Goal: Communication & Community: Answer question/provide support

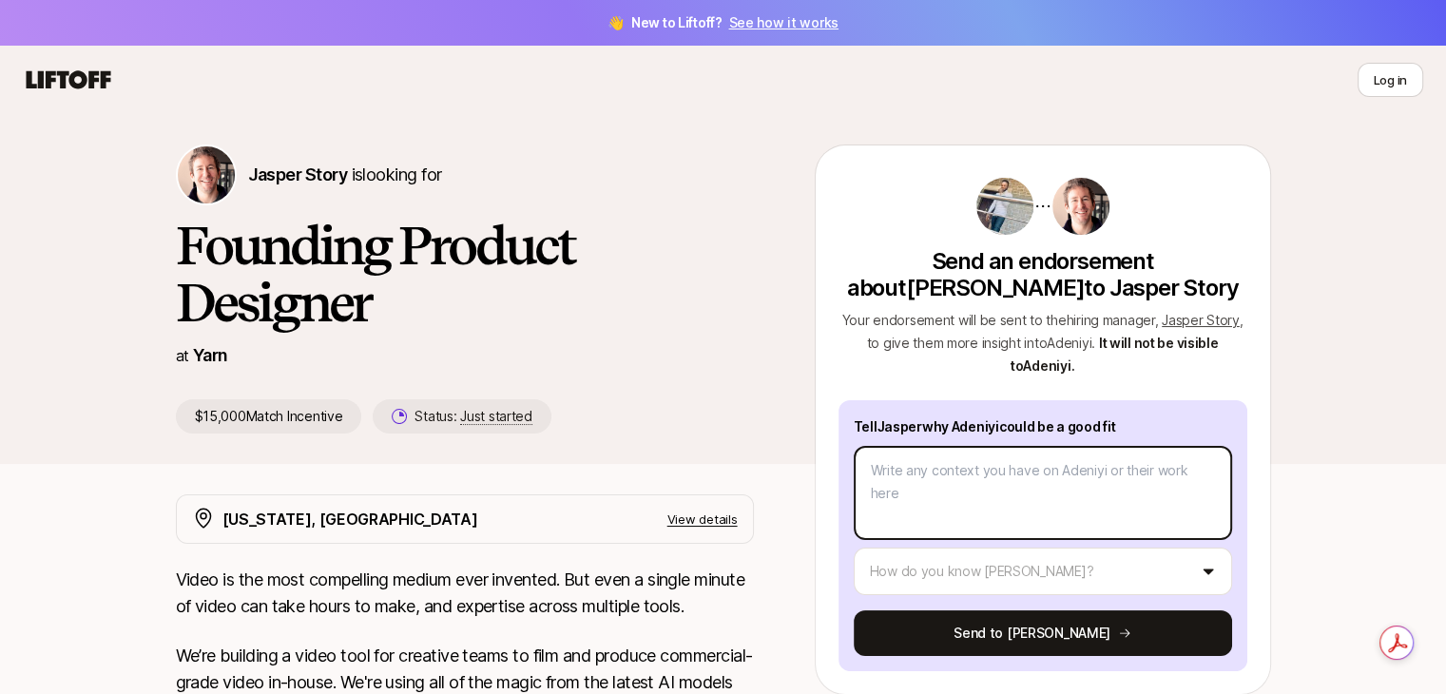
click at [927, 487] on textarea at bounding box center [1043, 493] width 378 height 94
type textarea "A"
type textarea "x"
type textarea "Ad"
type textarea "x"
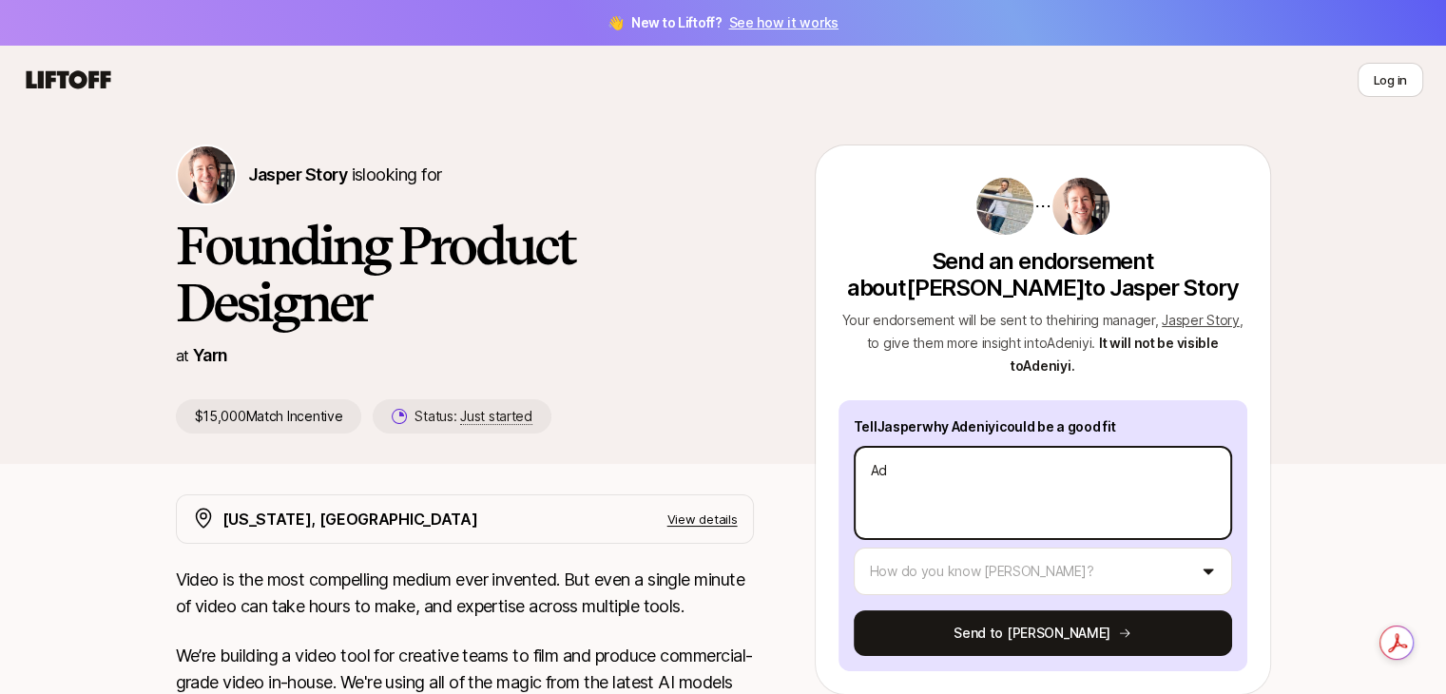
type textarea "Ade"
type textarea "x"
type textarea "[GEOGRAPHIC_DATA]"
type textarea "x"
type textarea "Adeni"
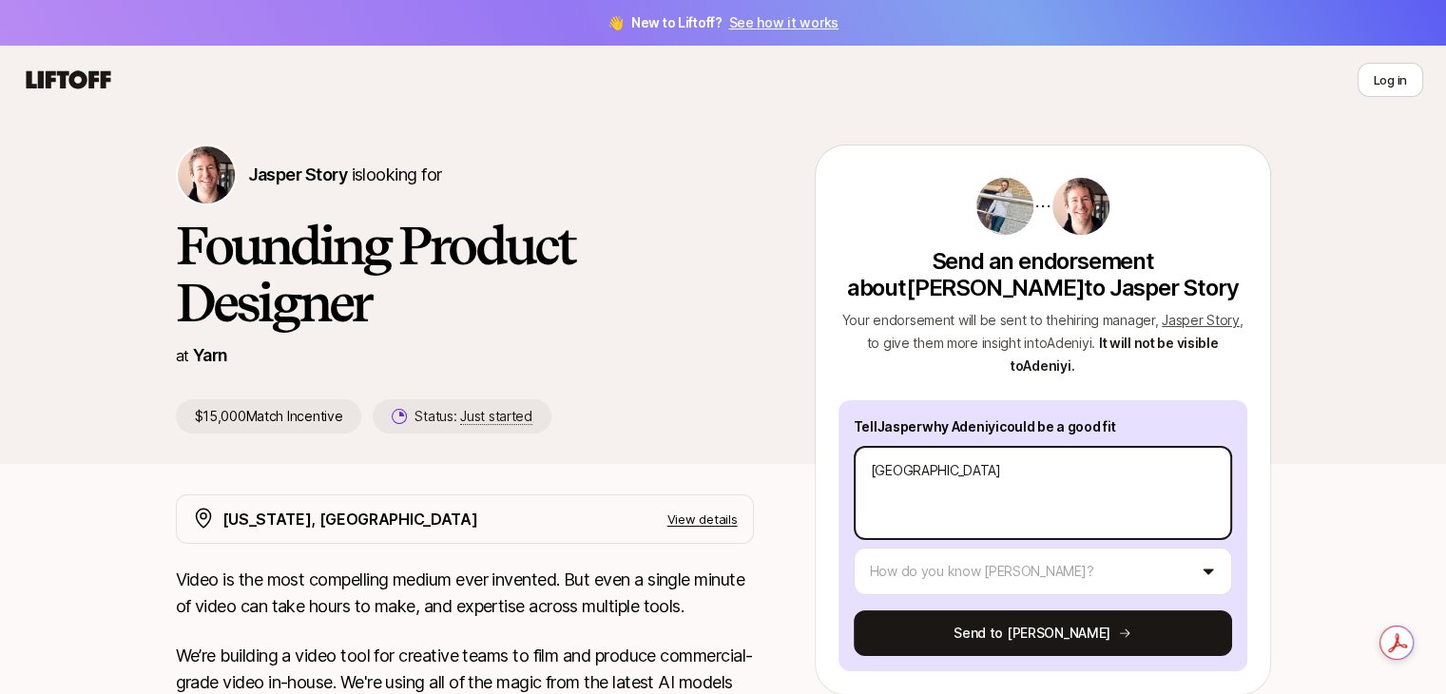
type textarea "x"
type textarea "Adeniy"
type textarea "x"
type textarea "Adeniyi"
type textarea "x"
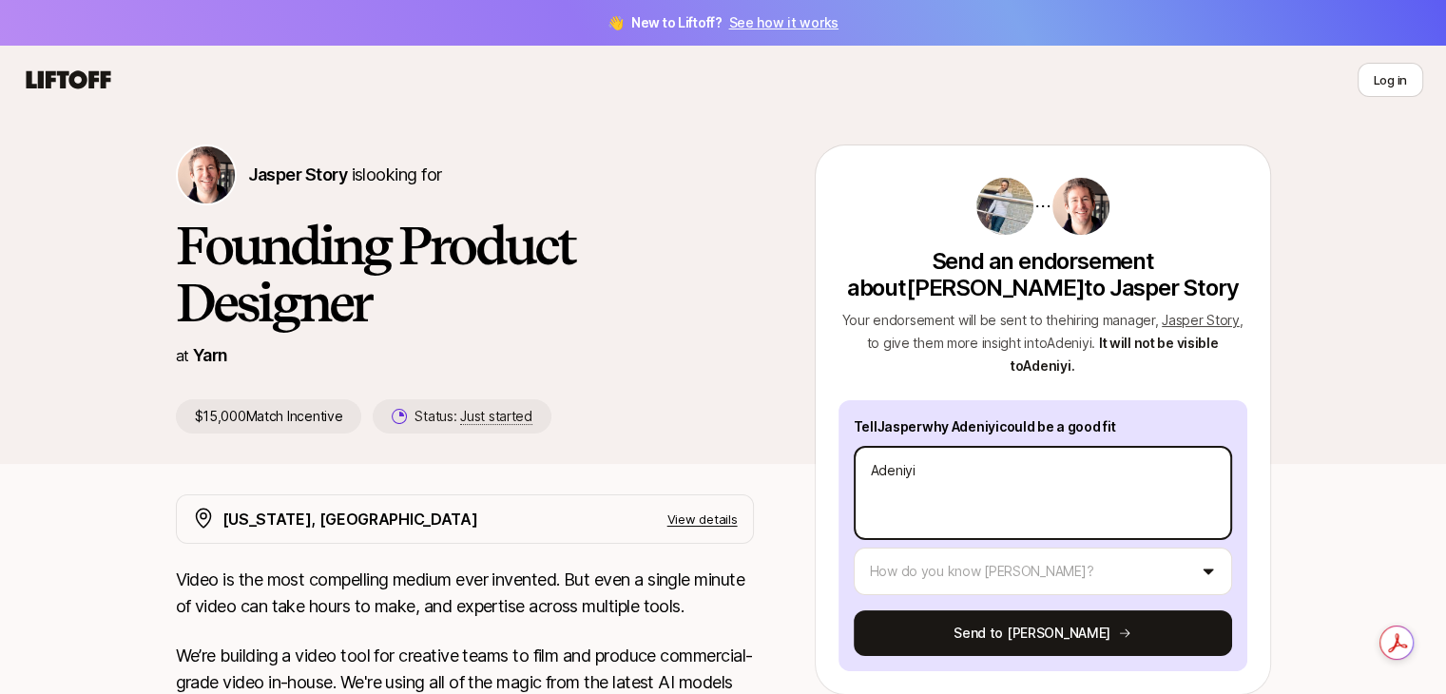
type textarea "Adeniyi"
type textarea "x"
type textarea "Adeniyi i"
type textarea "x"
type textarea "Adeniyi is"
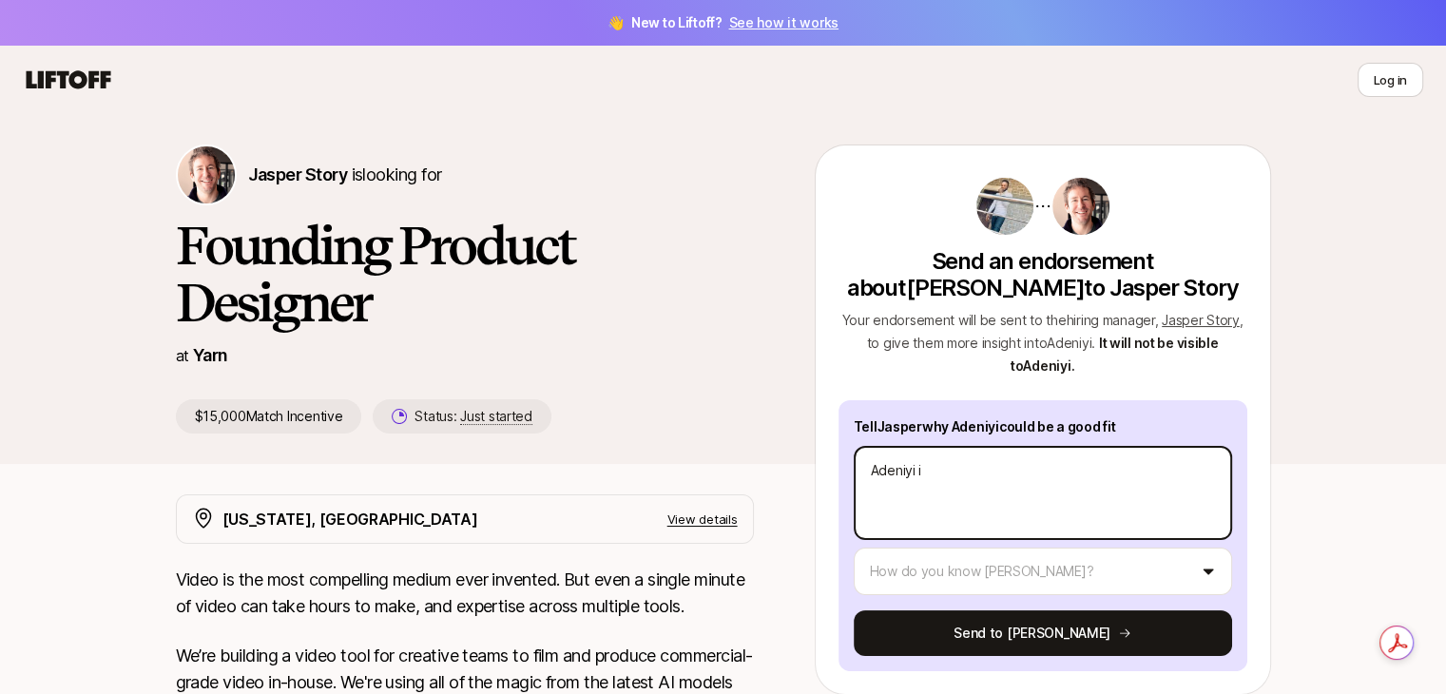
type textarea "x"
type textarea "Adeniyi is"
type textarea "x"
type textarea "Adeniyi is a"
type textarea "x"
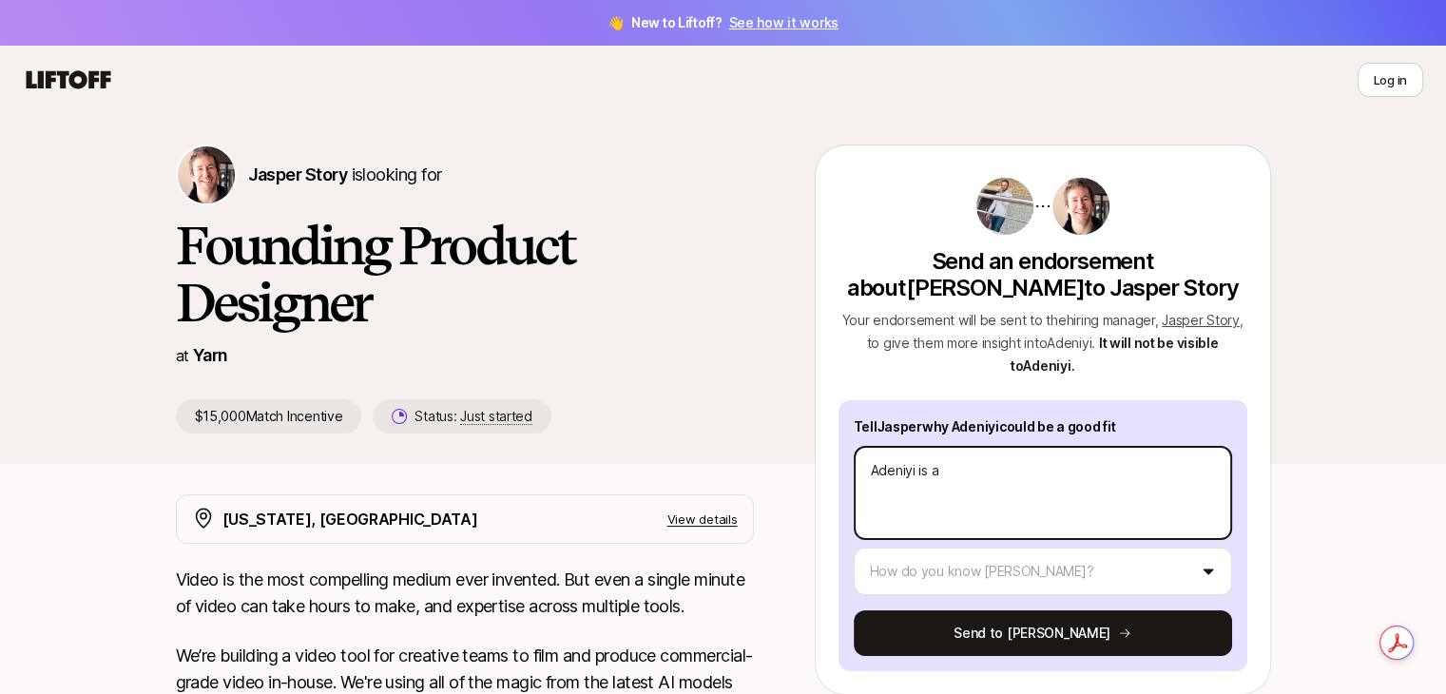
type textarea "Adeniyi is a"
type textarea "x"
type textarea "Adeniyi is a e"
type textarea "x"
type textarea "Adeniyi is a en"
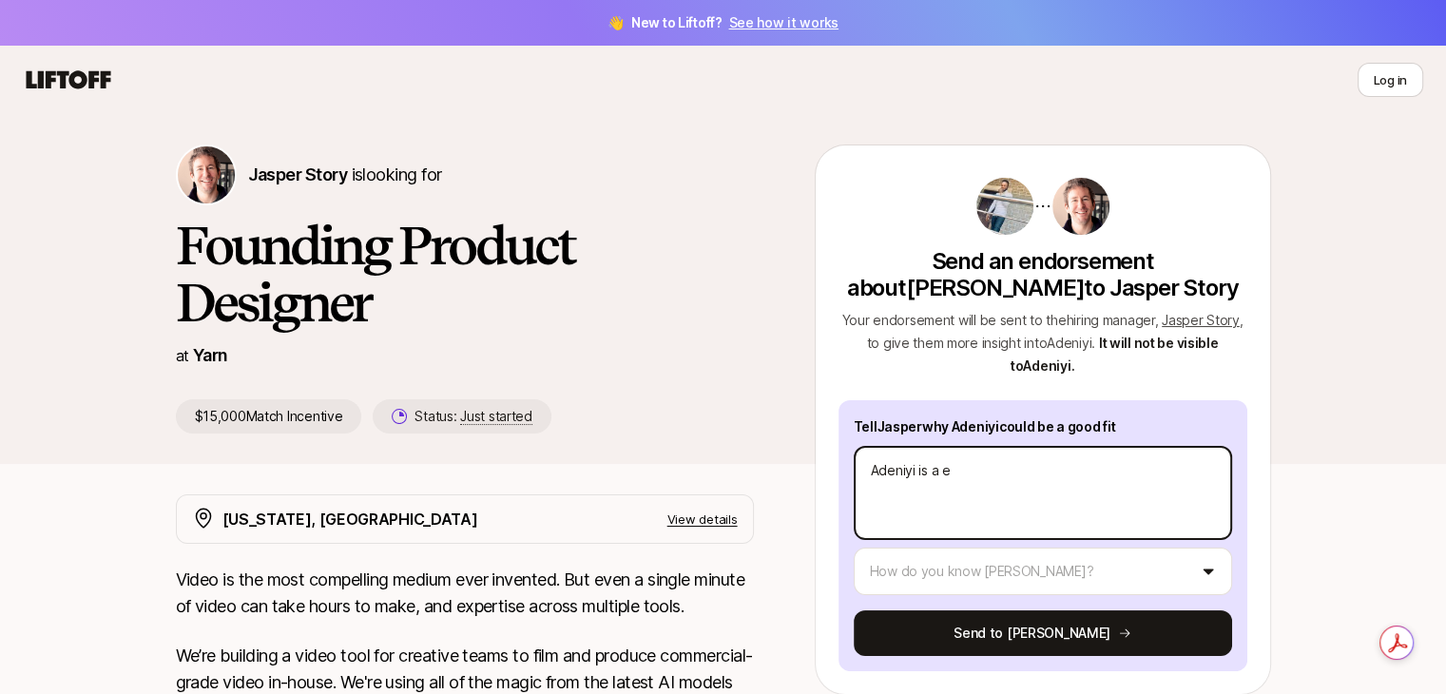
type textarea "x"
type textarea "Adeniyi is a eni"
type textarea "x"
type textarea "Adeniyi is a eniu"
type textarea "x"
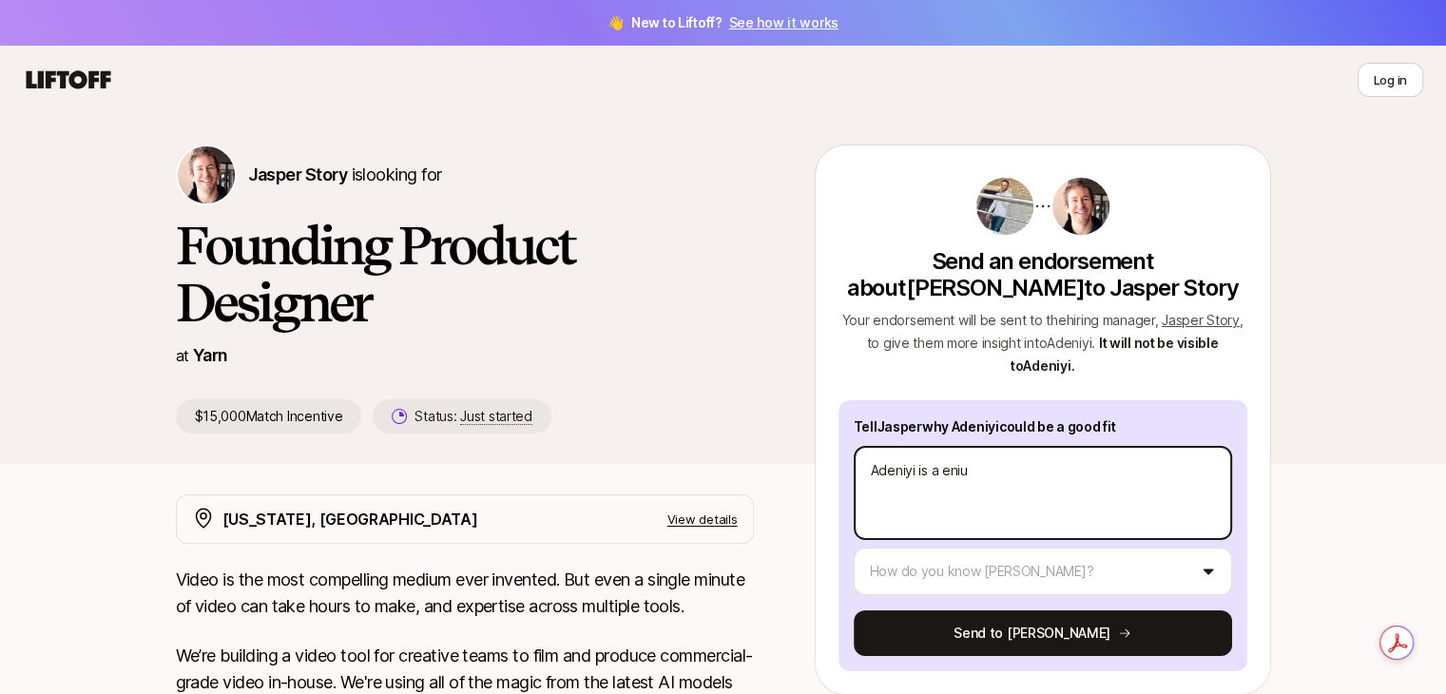
type textarea "Adeniyi is a enius"
type textarea "x"
type textarea "Adeniyi is a enius"
type textarea "x"
type textarea "Adeniyi is a"
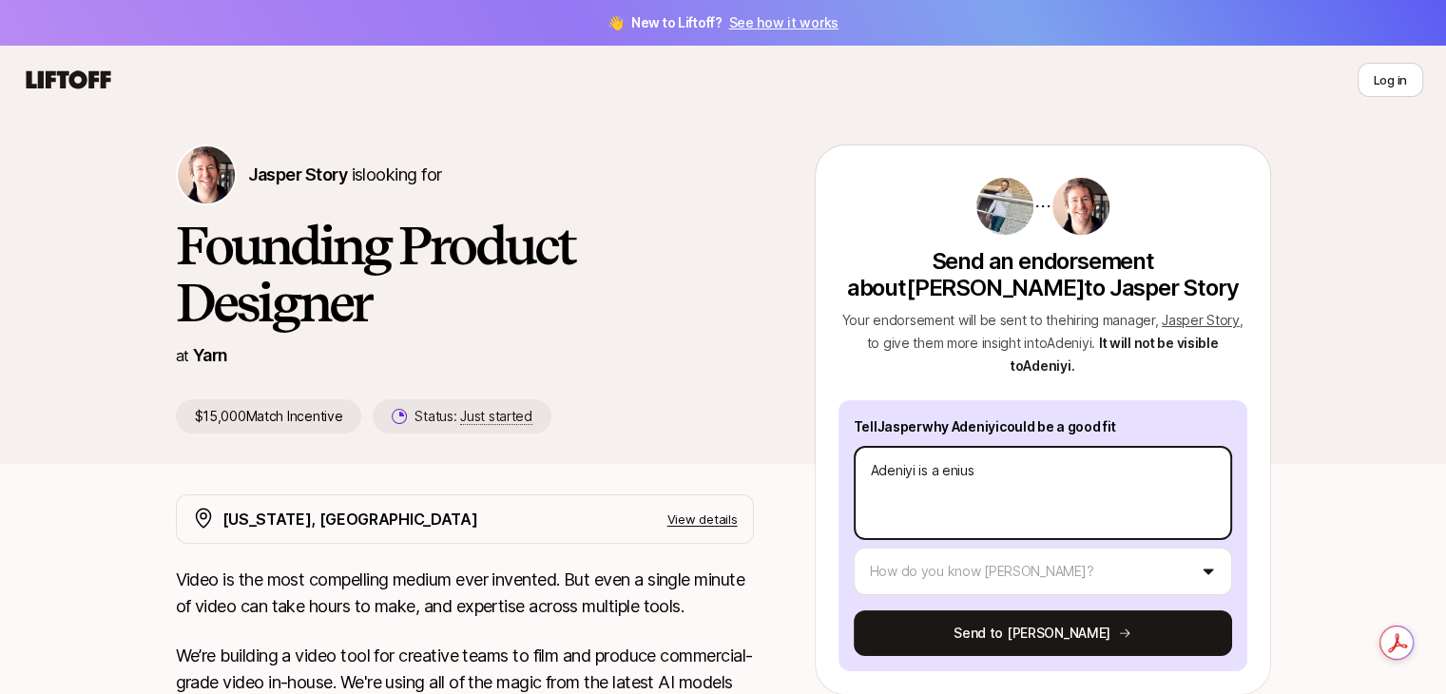
type textarea "x"
type textarea "Adeniyi is a g"
type textarea "x"
type textarea "Adeniyi is a ge"
type textarea "x"
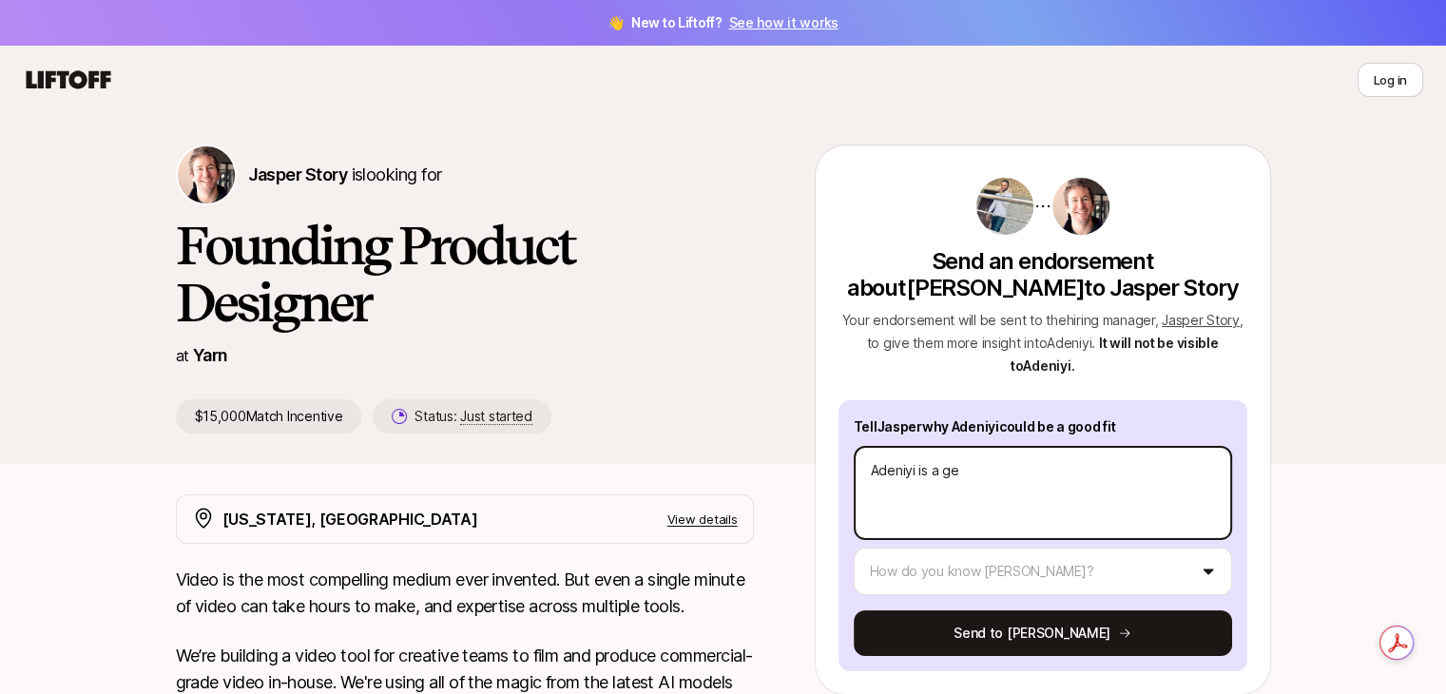
type textarea "Adeniyi is a gen"
type textarea "x"
type textarea "Adeniyi is a geni"
type textarea "x"
type textarea "Adeniyi is a geniu"
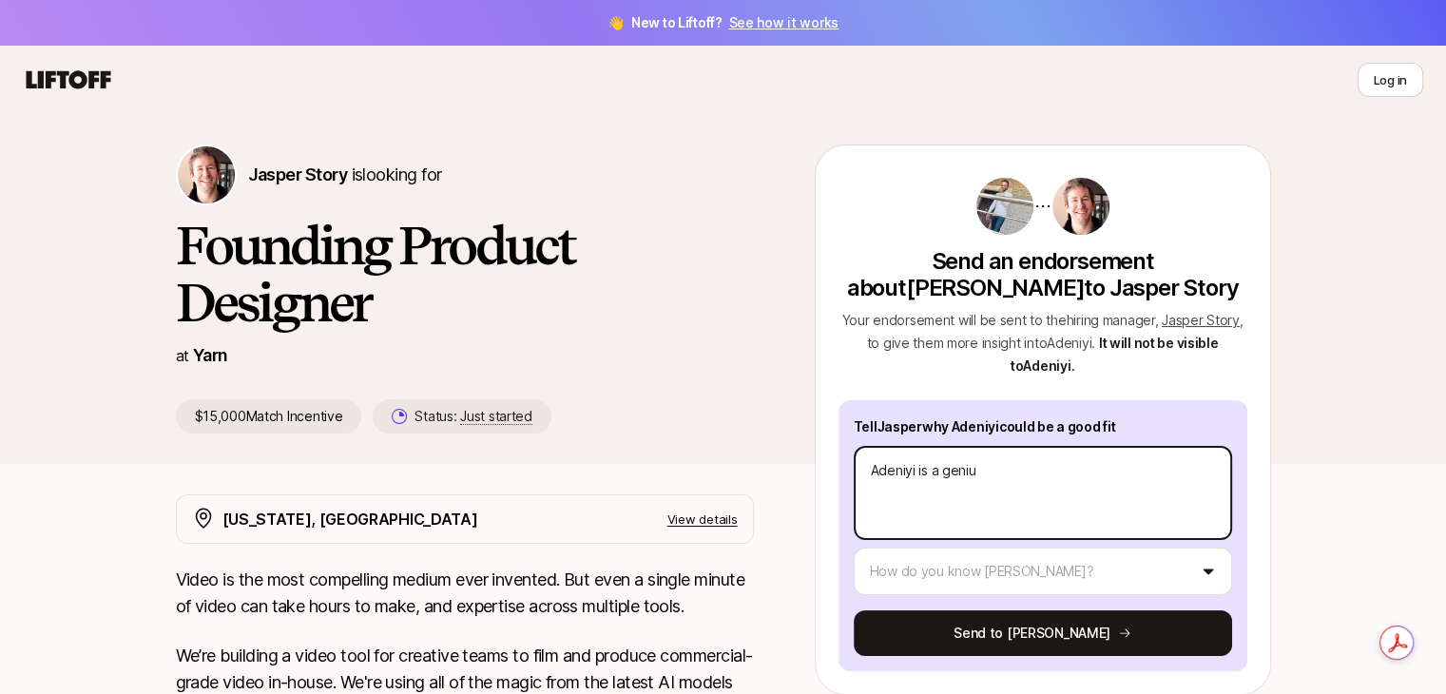
type textarea "x"
type textarea "[PERSON_NAME] is a genius"
type textarea "x"
type textarea "[PERSON_NAME] is a genius"
type textarea "x"
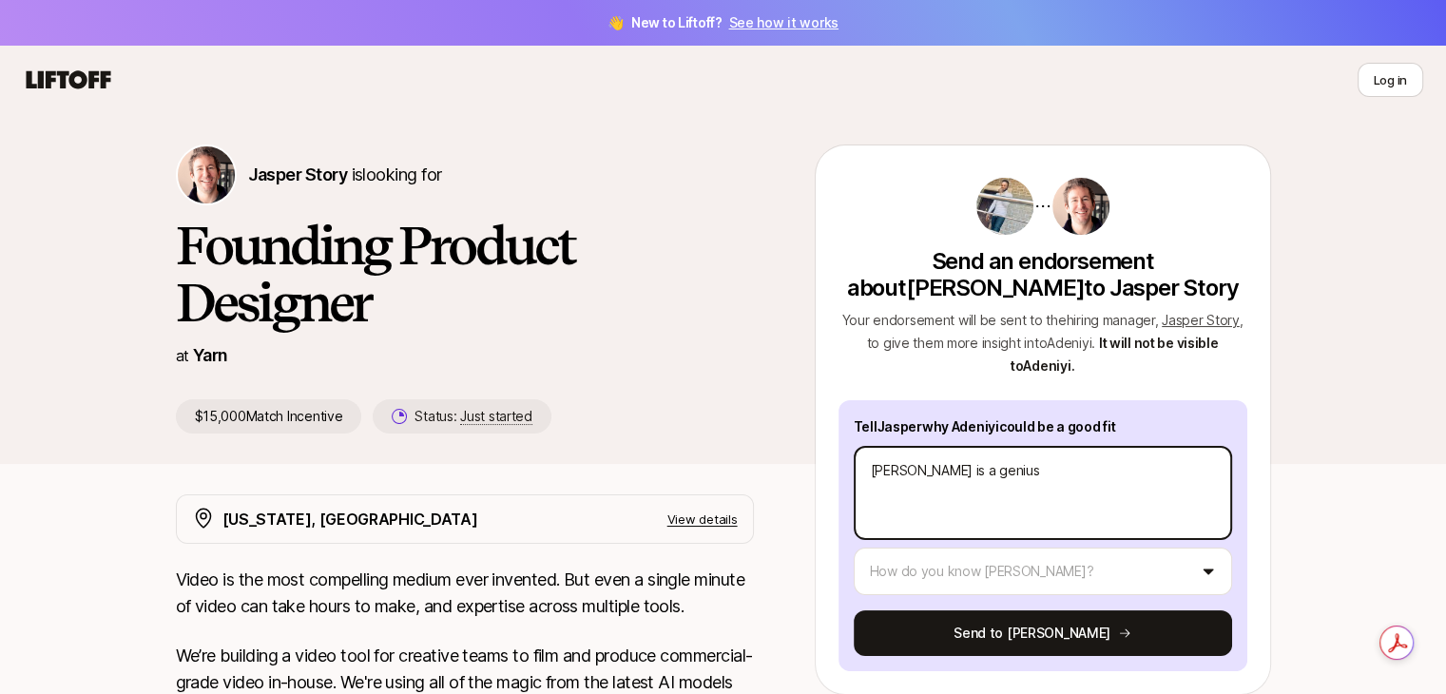
type textarea "[PERSON_NAME] is a genius w"
type textarea "x"
type textarea "[PERSON_NAME] is a genius whe"
type textarea "x"
type textarea "[PERSON_NAME] is a genius when"
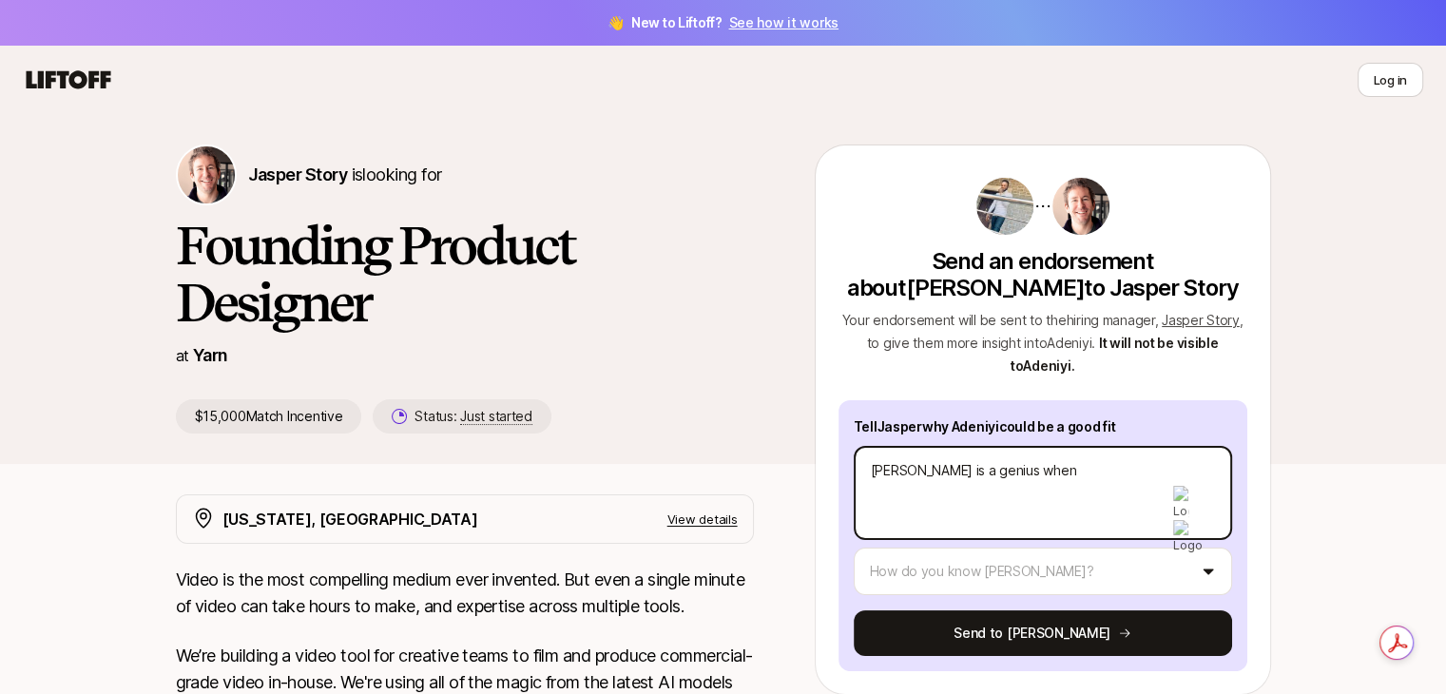
type textarea "x"
type textarea "[PERSON_NAME] is a genius when"
type textarea "x"
type textarea "[PERSON_NAME] is a genius when i"
type textarea "x"
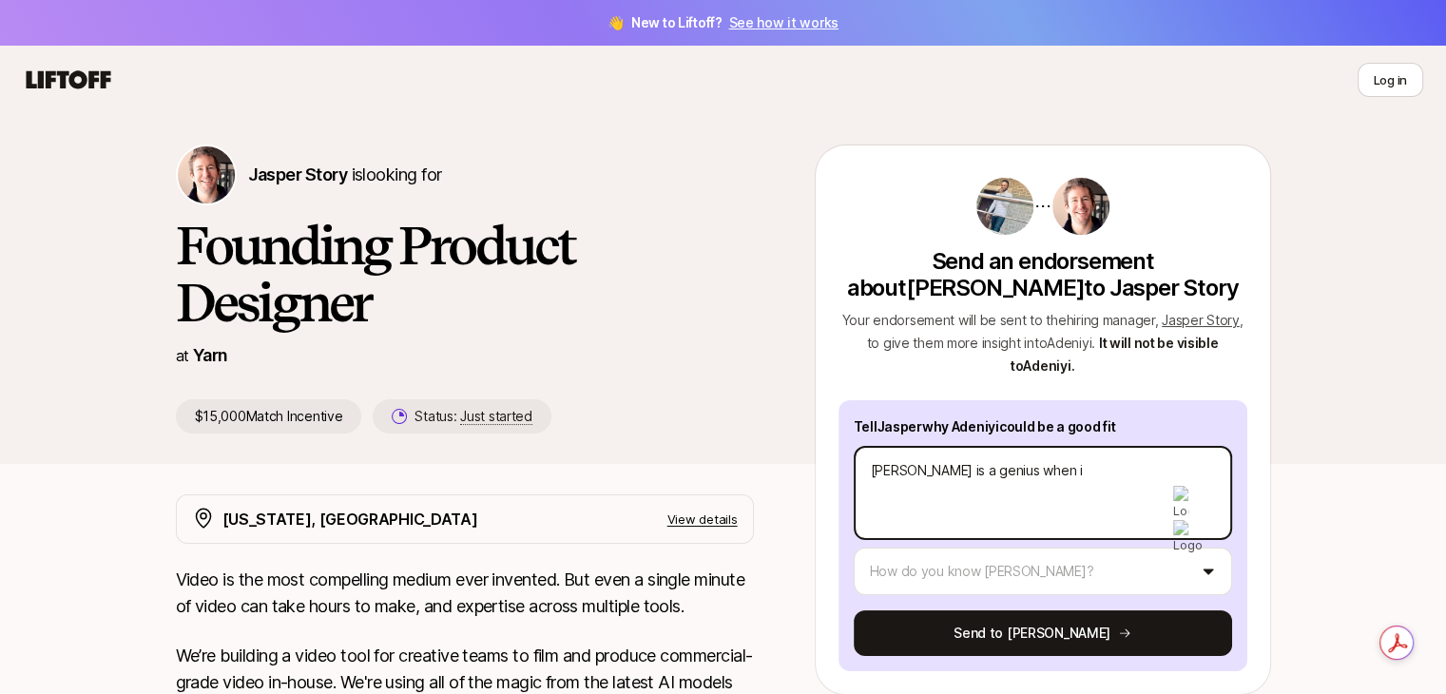
type textarea "[PERSON_NAME] is a genius when it"
type textarea "x"
type textarea "[PERSON_NAME] is a genius when it"
type textarea "x"
type textarea "[PERSON_NAME] is a genius when it c"
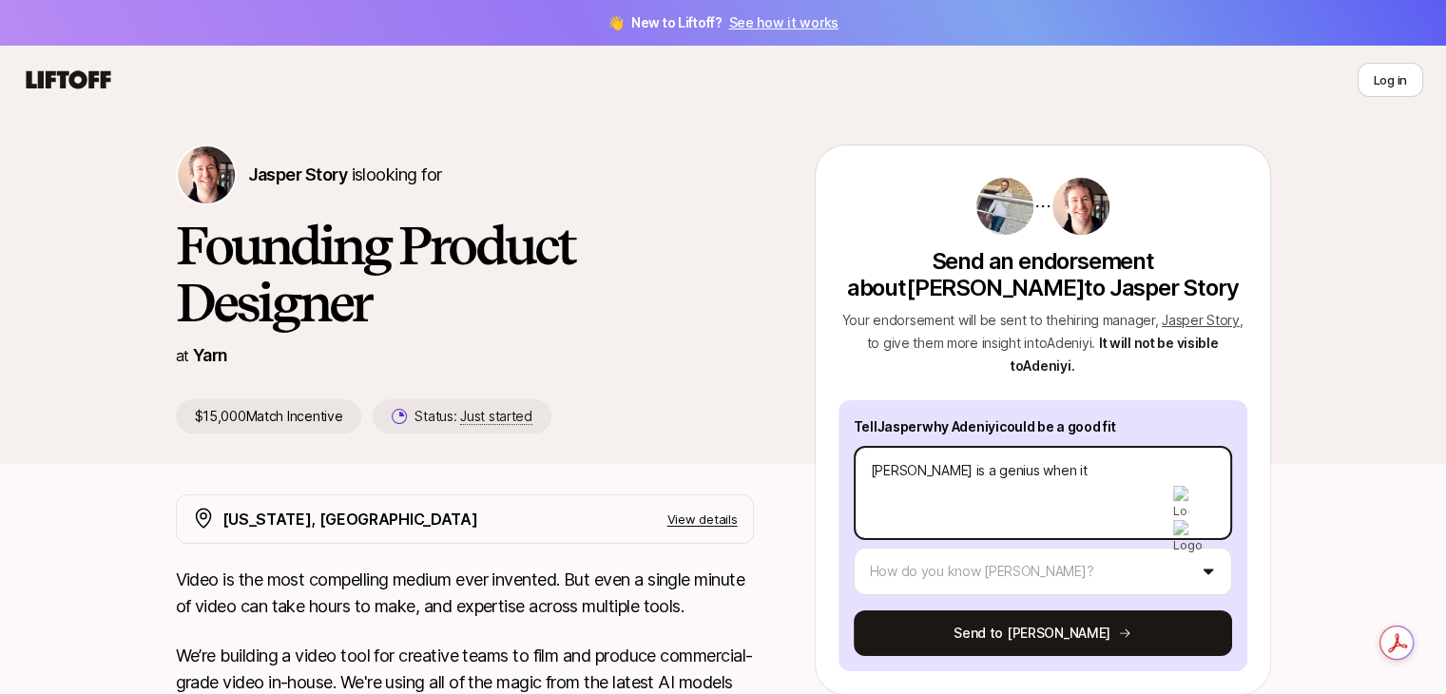
type textarea "x"
type textarea "[PERSON_NAME] is a genius when it co"
type textarea "x"
type textarea "[PERSON_NAME] is a genius when it com"
type textarea "x"
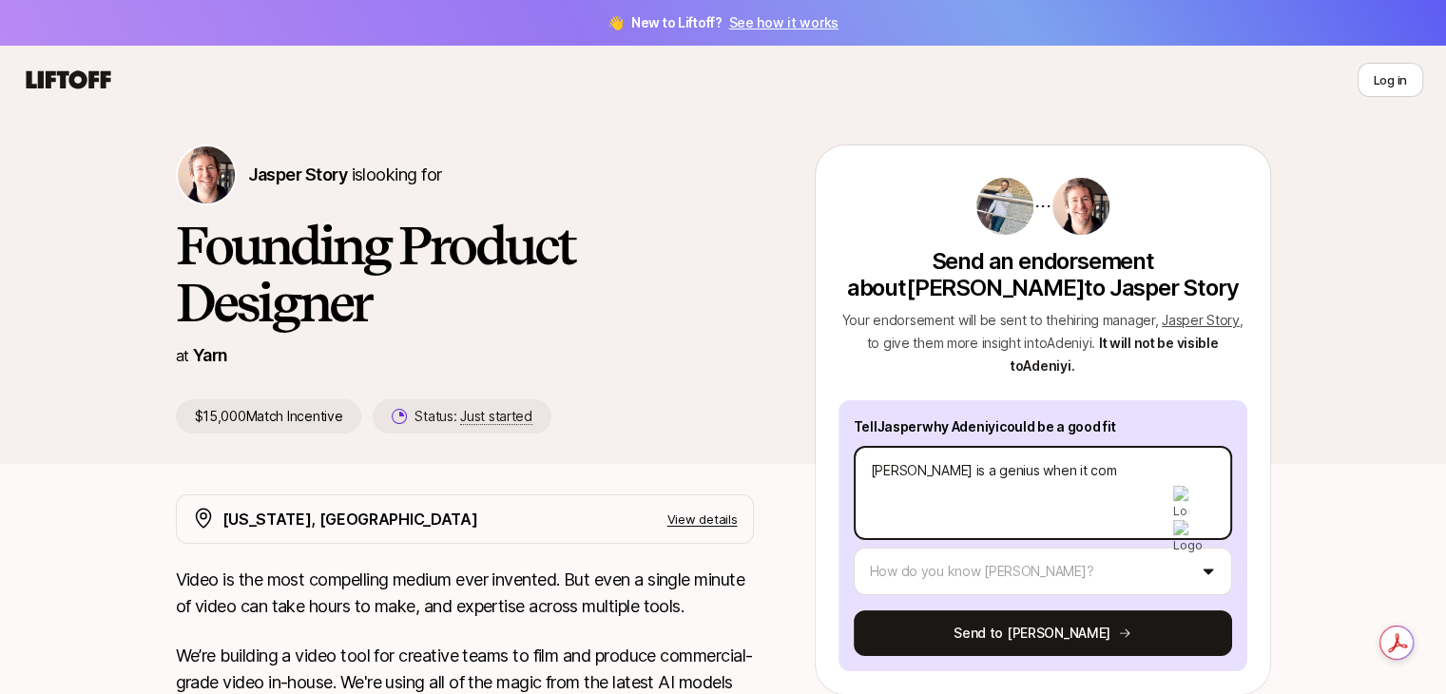
type textarea "[PERSON_NAME] is a genius when it come"
type textarea "x"
type textarea "[PERSON_NAME] is a genius when it comes"
type textarea "x"
type textarea "[PERSON_NAME] is a genius when it comes"
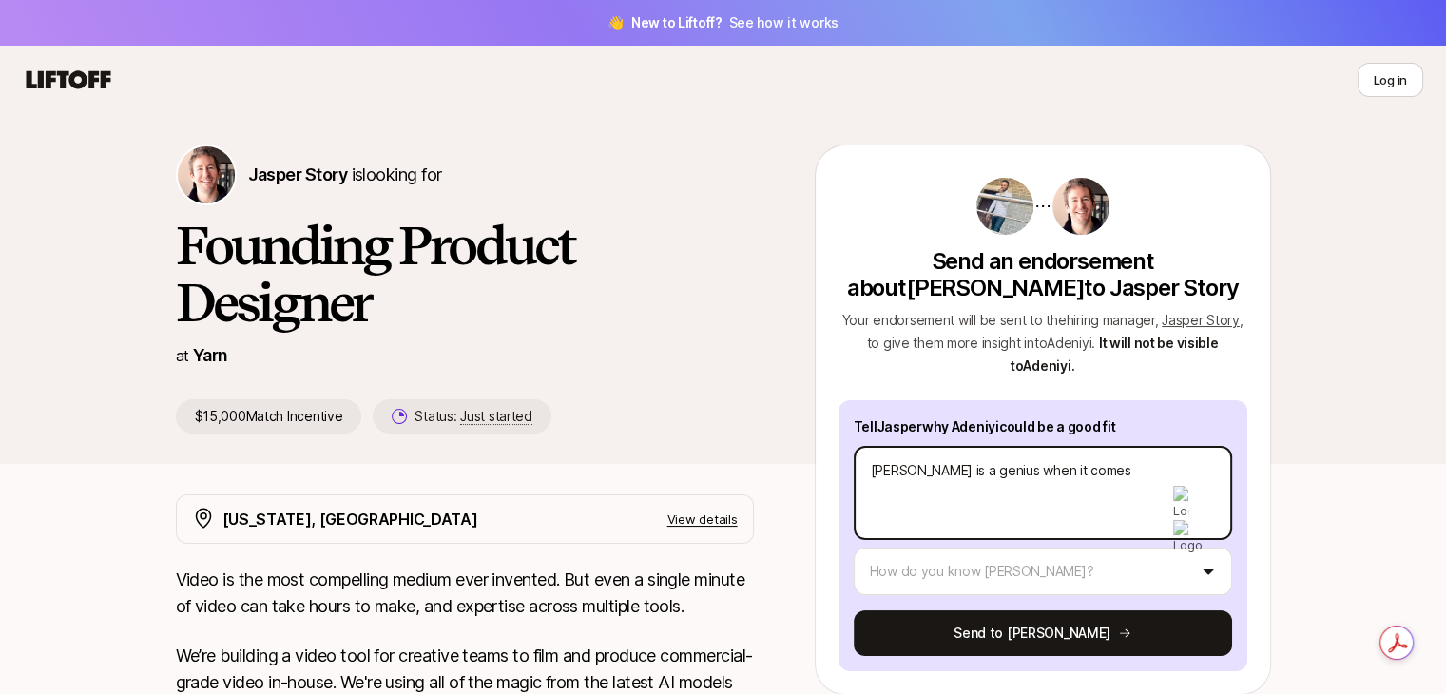
type textarea "x"
type textarea "[PERSON_NAME] is a genius when it comes t"
type textarea "x"
type textarea "[PERSON_NAME] is a genius when it comes to"
type textarea "x"
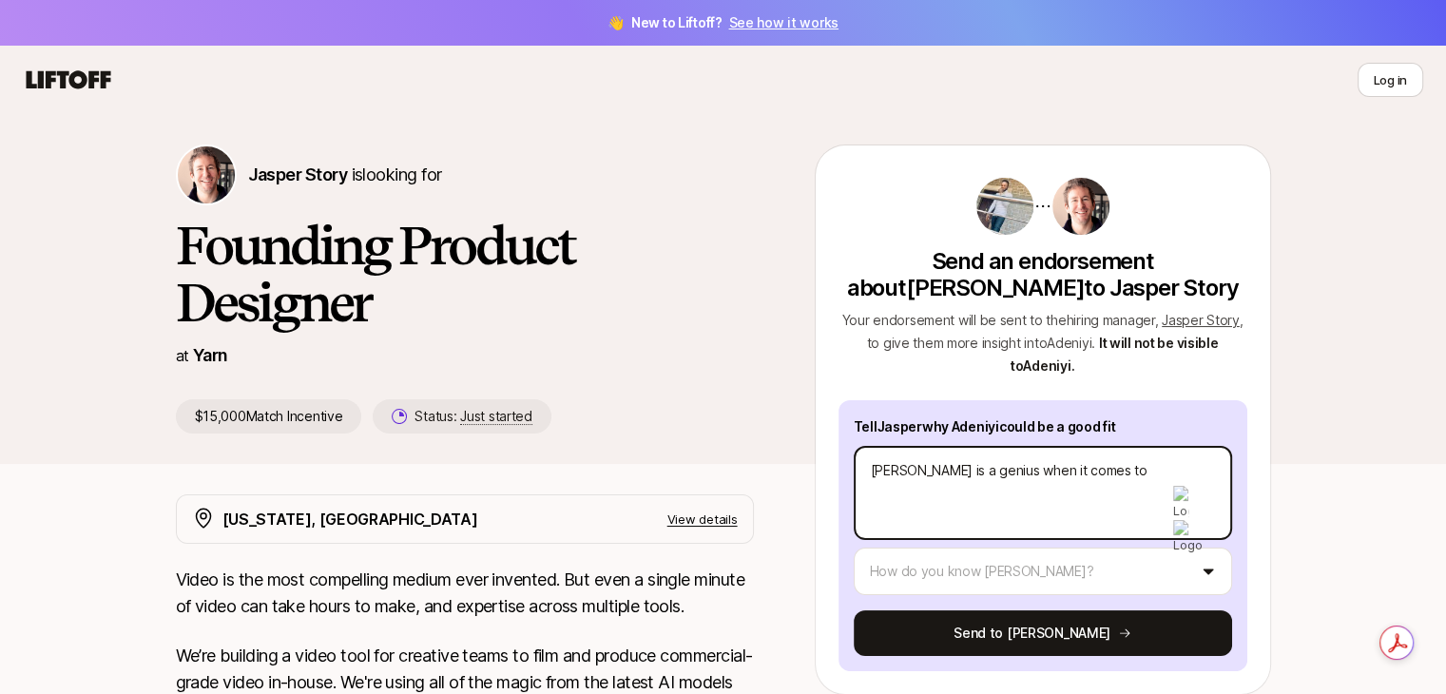
type textarea "[PERSON_NAME] is a genius when it comes to"
type textarea "x"
type textarea "[PERSON_NAME] is a genius when it comes to c"
type textarea "x"
type textarea "[PERSON_NAME] is a genius when it comes to cr"
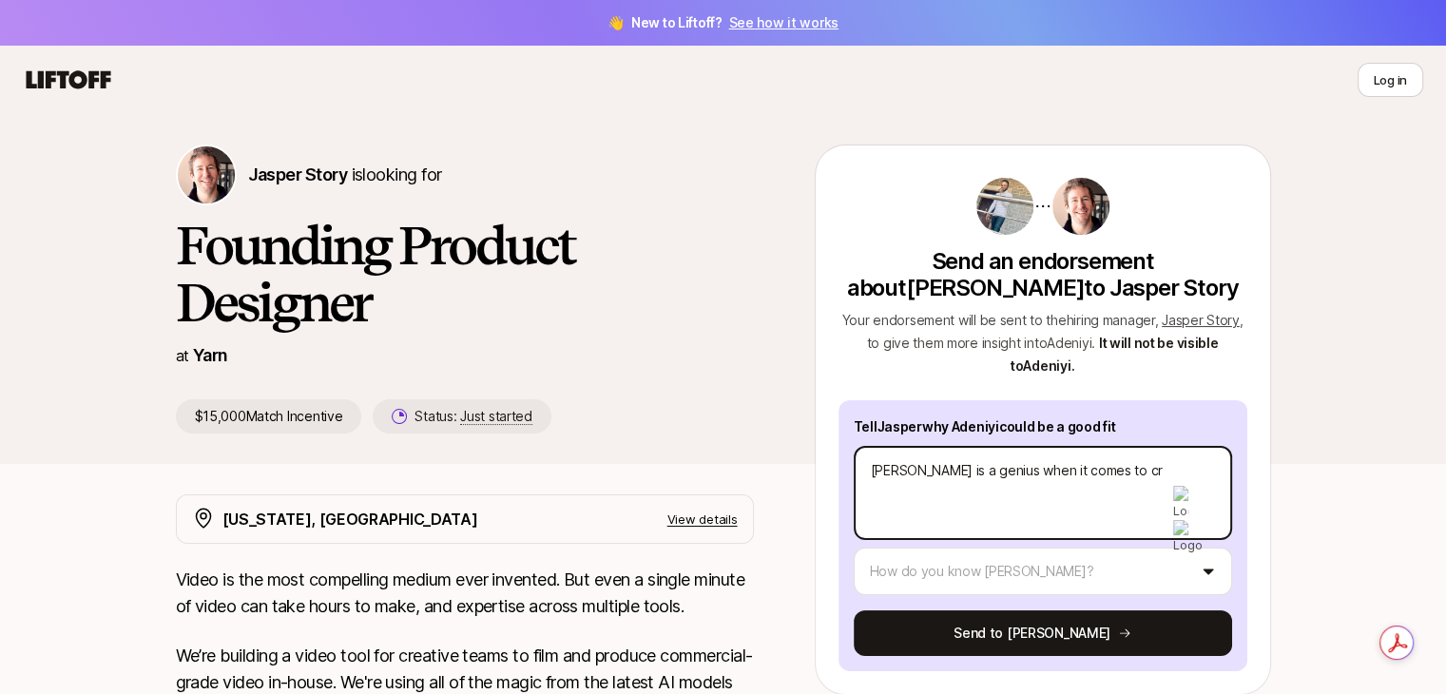
type textarea "x"
type textarea "[PERSON_NAME] is a genius when it comes to cre"
type textarea "x"
type textarea "[PERSON_NAME] is a genius when it comes to crea"
type textarea "x"
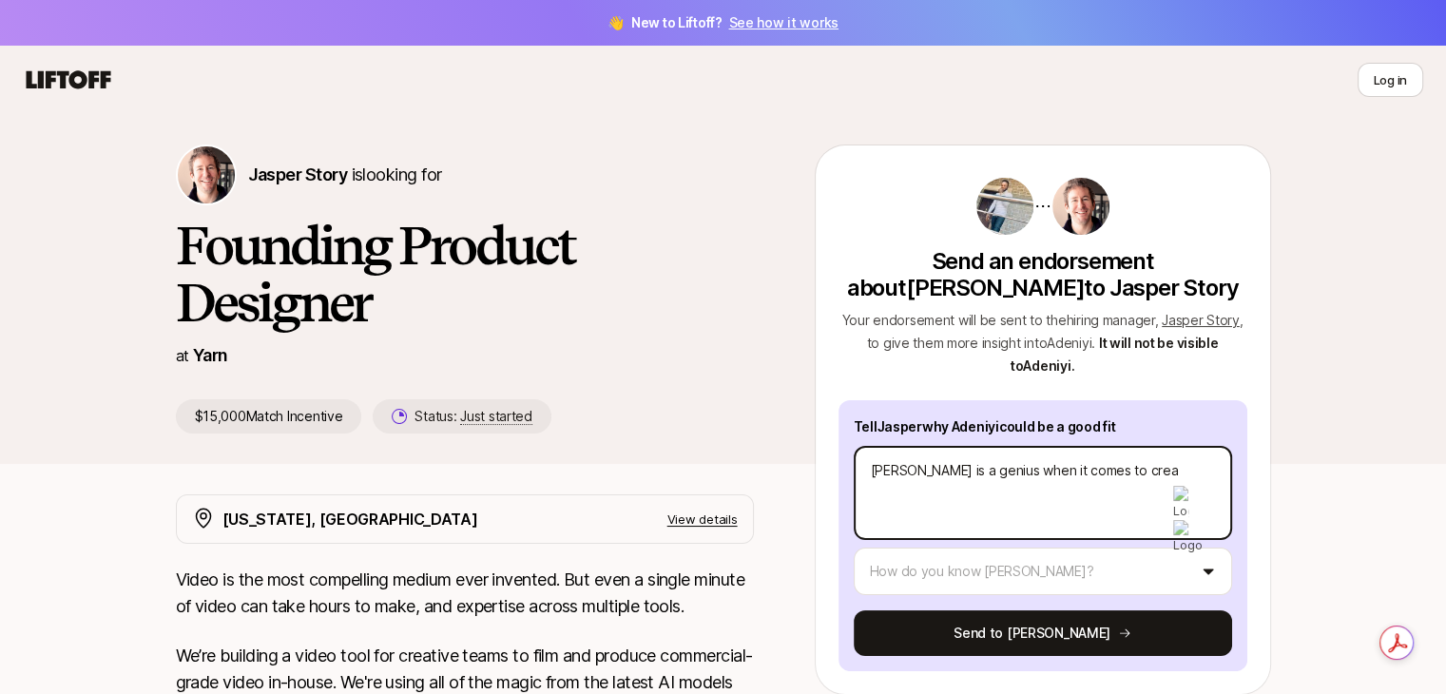
type textarea "[PERSON_NAME] is a genius when it comes to creat"
type textarea "x"
type textarea "[PERSON_NAME] is a genius when it comes to creati"
type textarea "x"
type textarea "[PERSON_NAME] is a genius when it comes to creativ"
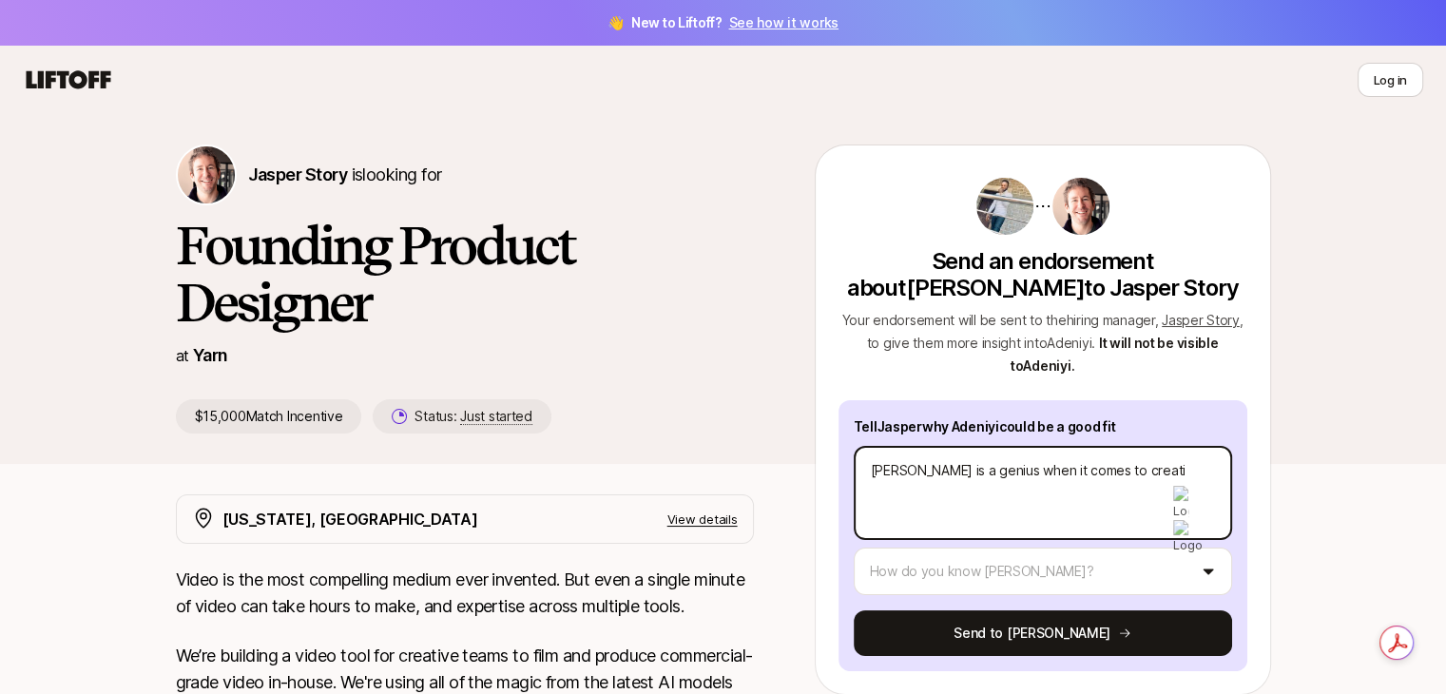
type textarea "x"
type textarea "[PERSON_NAME] is a genius when it comes to creativi"
type textarea "x"
type textarea "[PERSON_NAME] is a genius when it comes to creativit"
type textarea "x"
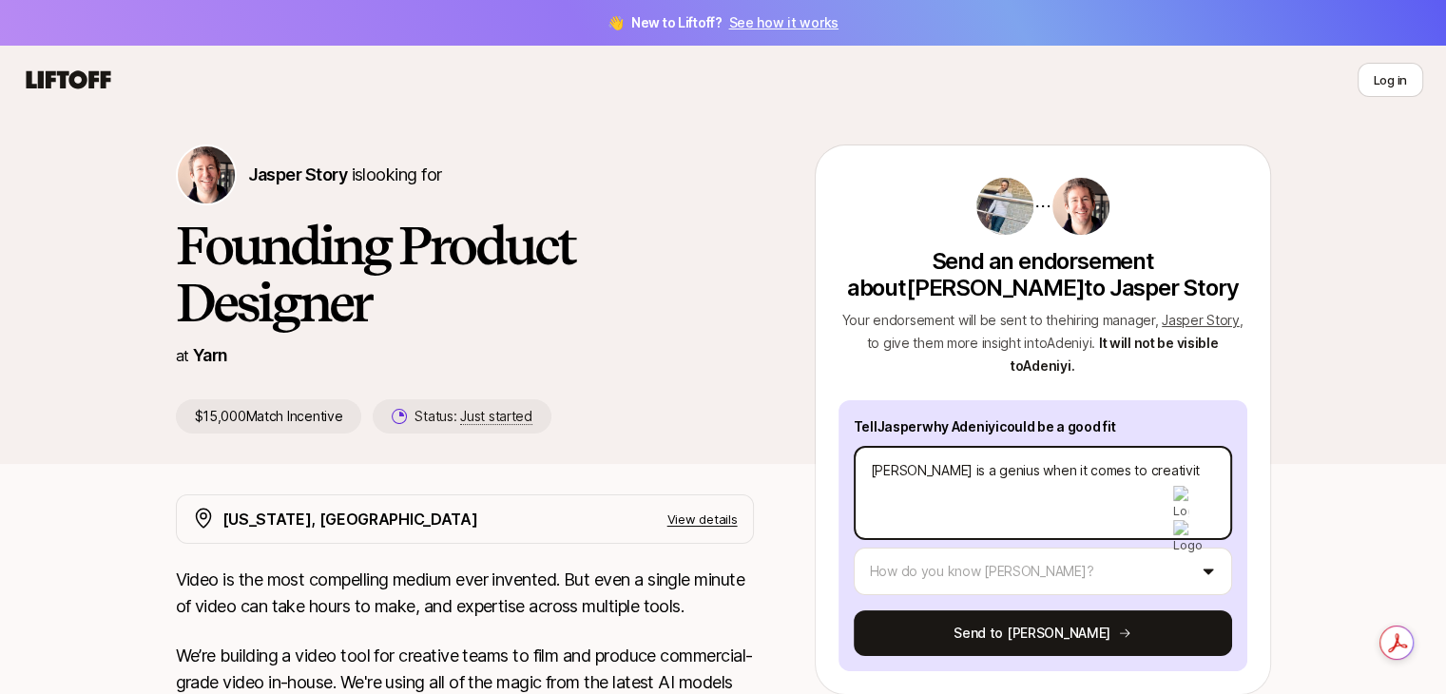
type textarea "[PERSON_NAME] is a genius when it comes to creativit"
type textarea "x"
type textarea "[PERSON_NAME] is a genius when it comes to creativit"
type textarea "x"
type textarea "[PERSON_NAME] is a genius when it comes to creativity"
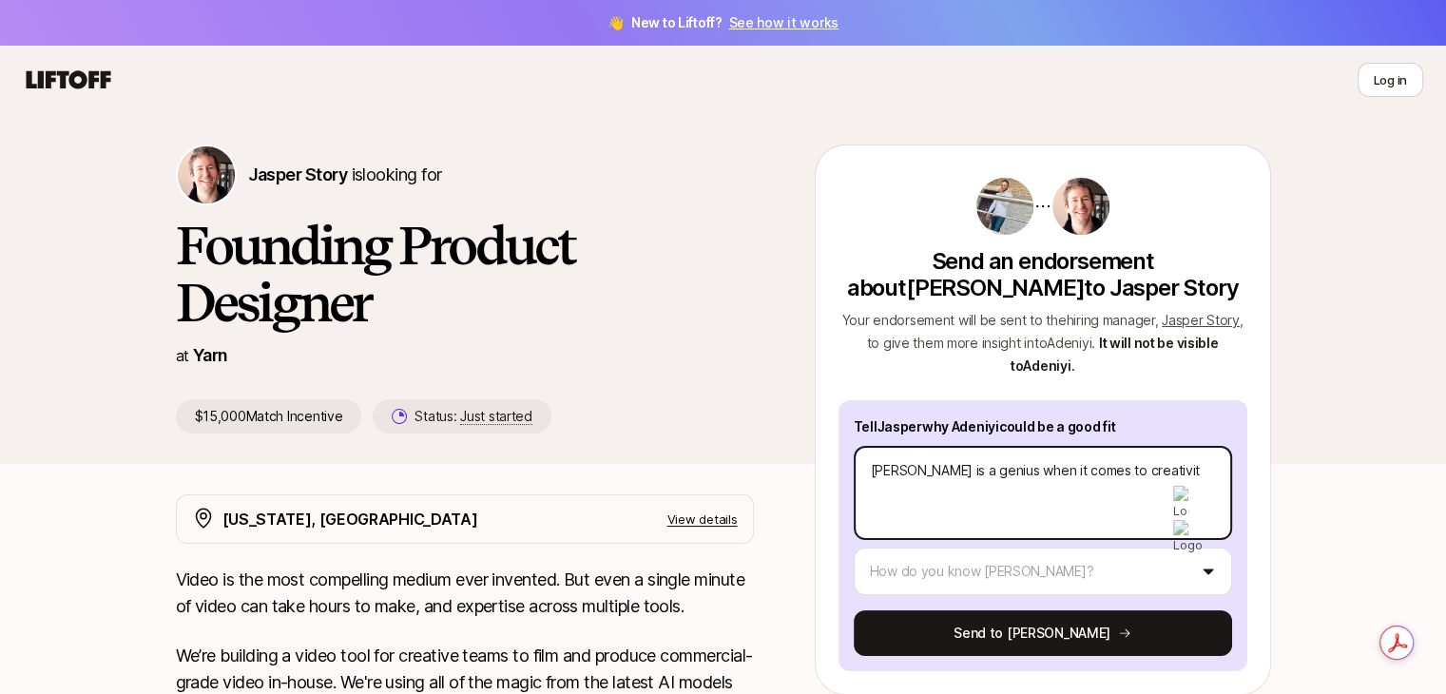
type textarea "x"
type textarea "[PERSON_NAME] is a genius when it comes to creativity"
type textarea "x"
type textarea "[PERSON_NAME] is a genius when it comes to creativity a"
type textarea "x"
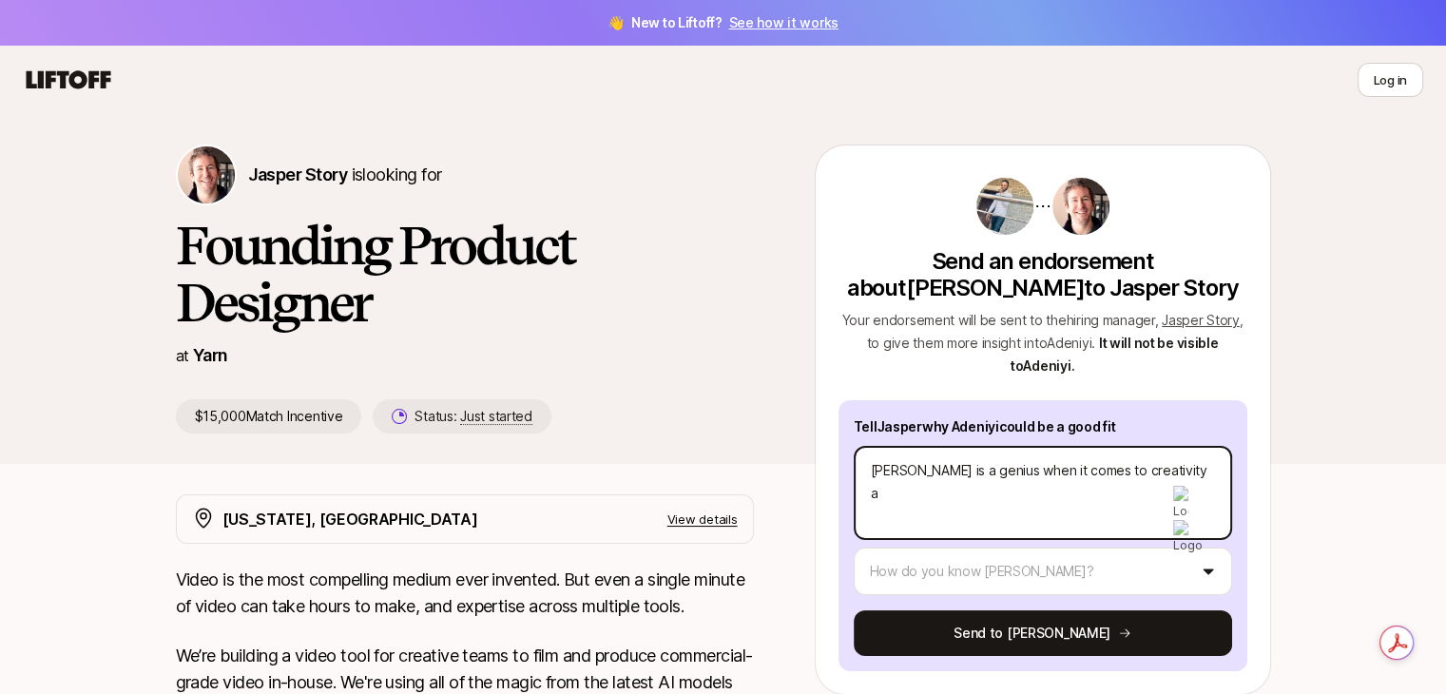
type textarea "[PERSON_NAME] is a genius when it comes to creativity an"
type textarea "x"
type textarea "[PERSON_NAME] is a genius when it comes to creativity and"
type textarea "x"
type textarea "[PERSON_NAME] is a genius when it comes to creativity and"
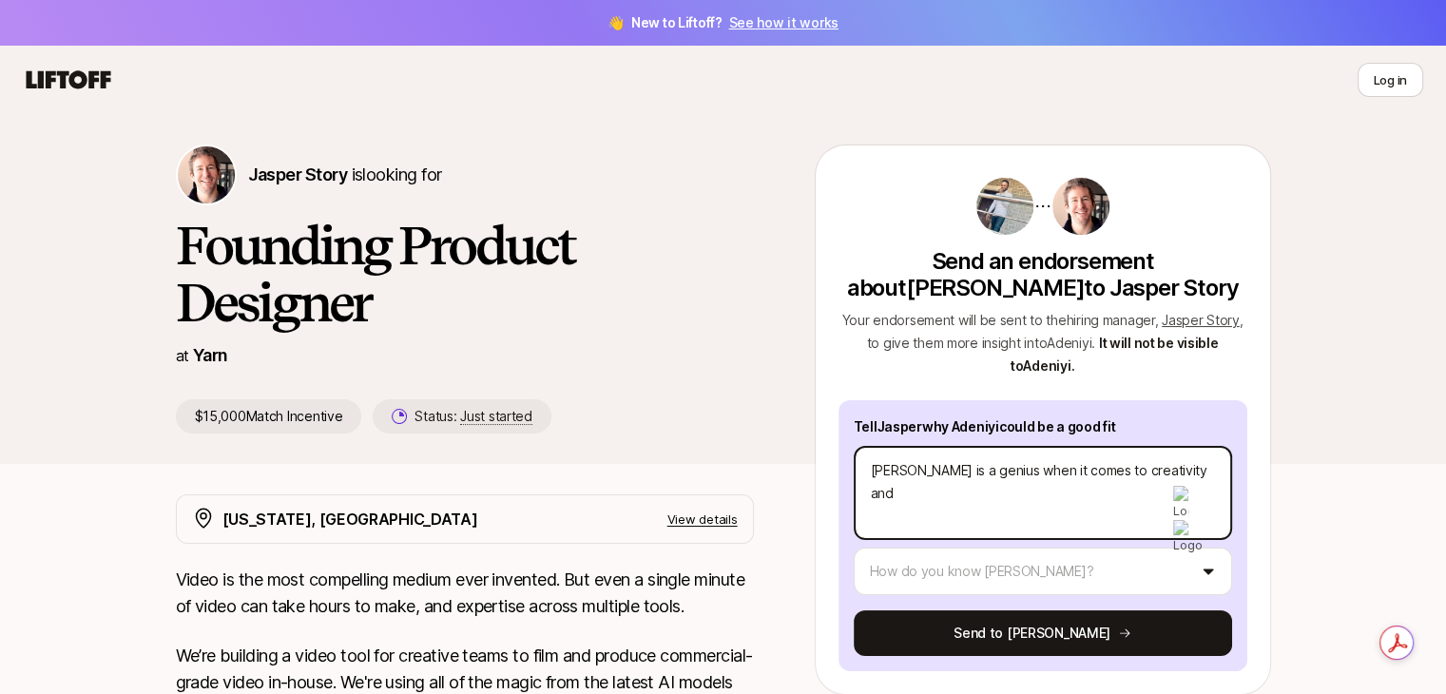
type textarea "x"
type textarea "[PERSON_NAME] is a genius when it comes to creativity and p"
type textarea "x"
type textarea "[PERSON_NAME] is a genius when it comes to creativity and pr"
type textarea "x"
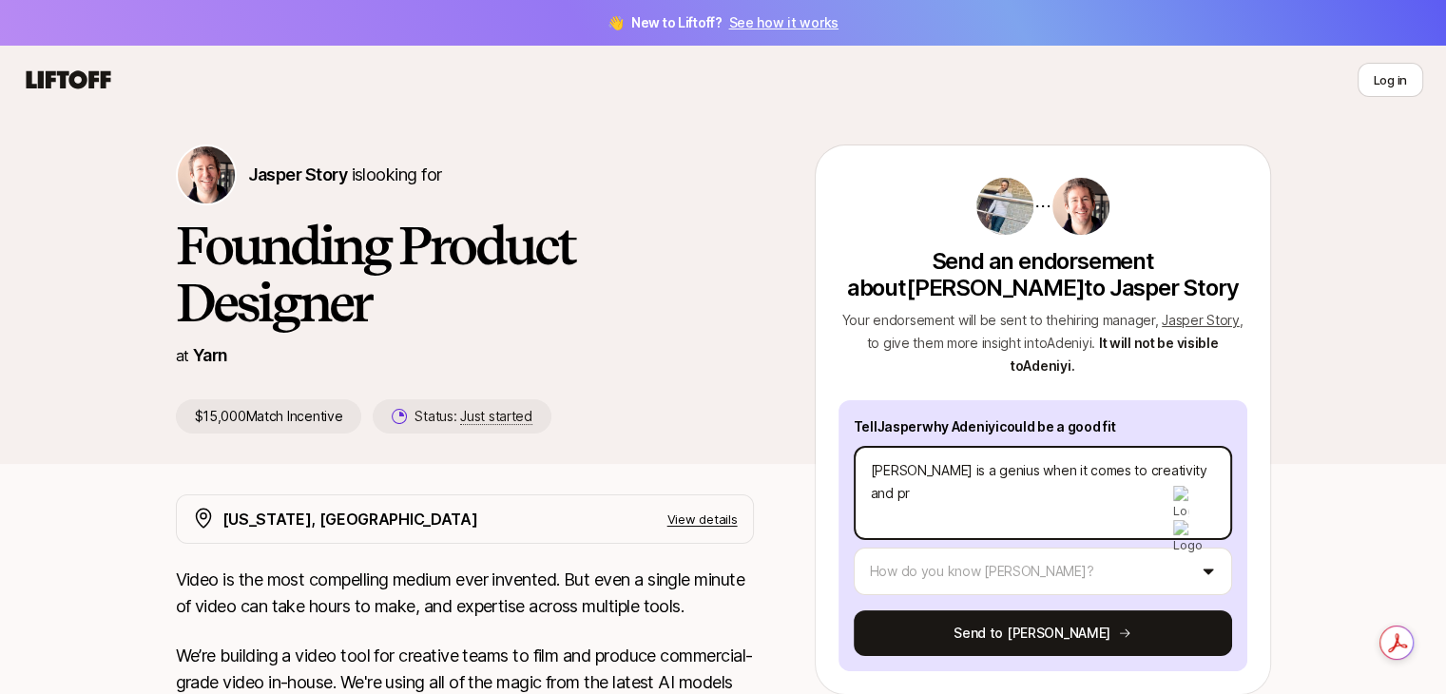
type textarea "[PERSON_NAME] is a genius when it comes to creativity and pro"
type textarea "x"
type textarea "[PERSON_NAME] is a genius when it comes to creativity and prod"
type textarea "x"
type textarea "[PERSON_NAME] is a genius when it comes to creativity and produc"
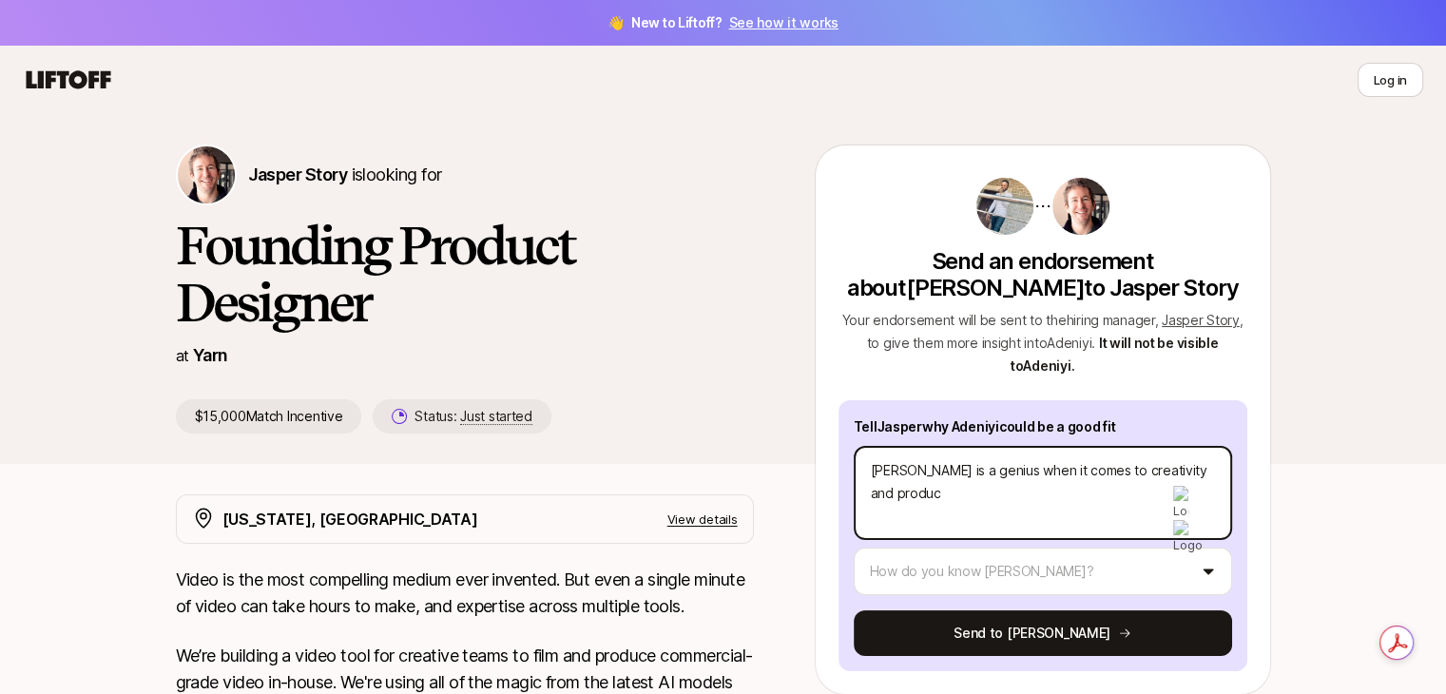
type textarea "x"
type textarea "[PERSON_NAME] is a genius when it comes to creativity and product"
type textarea "x"
type textarea "[PERSON_NAME] is a genius when it comes to creativity and product"
type textarea "x"
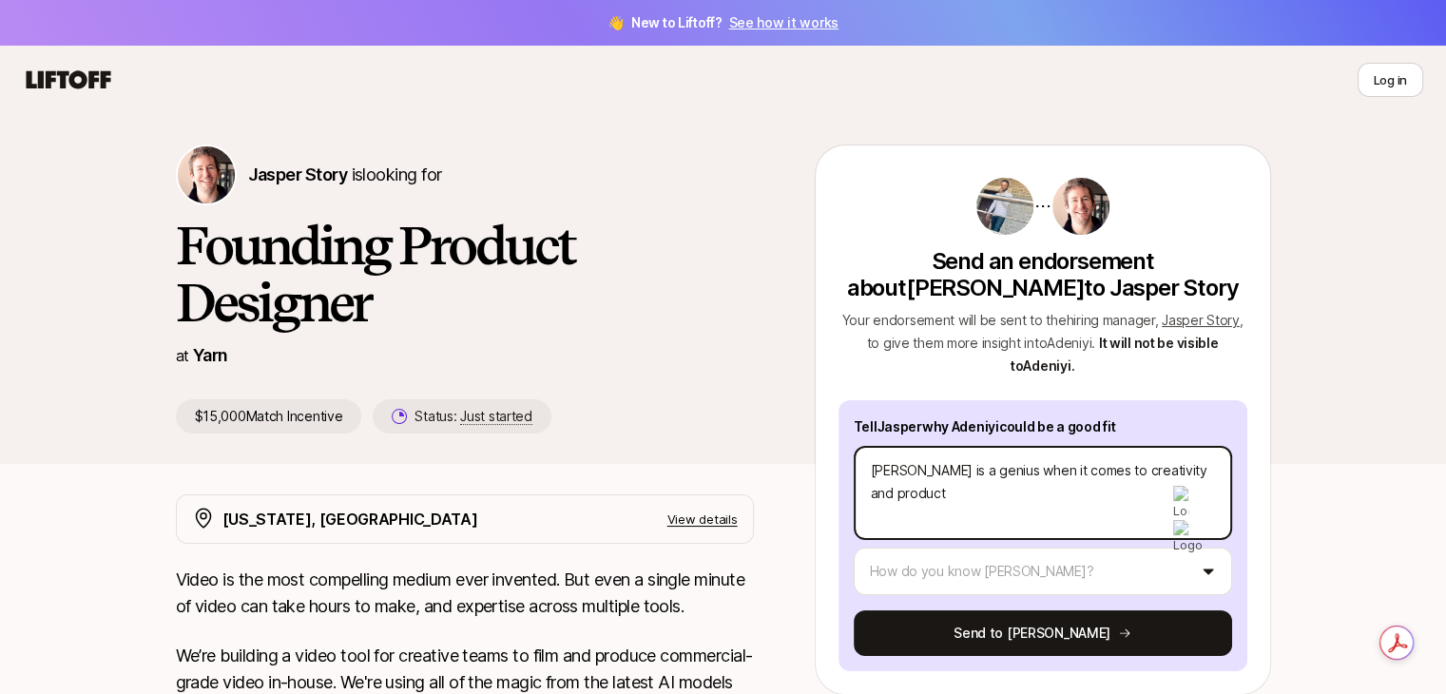
type textarea "[PERSON_NAME] is a genius when it comes to creativity and product d"
type textarea "x"
type textarea "[PERSON_NAME] is a genius when it comes to creativity and product de"
type textarea "x"
type textarea "[PERSON_NAME] is a genius when it comes to creativity and product des"
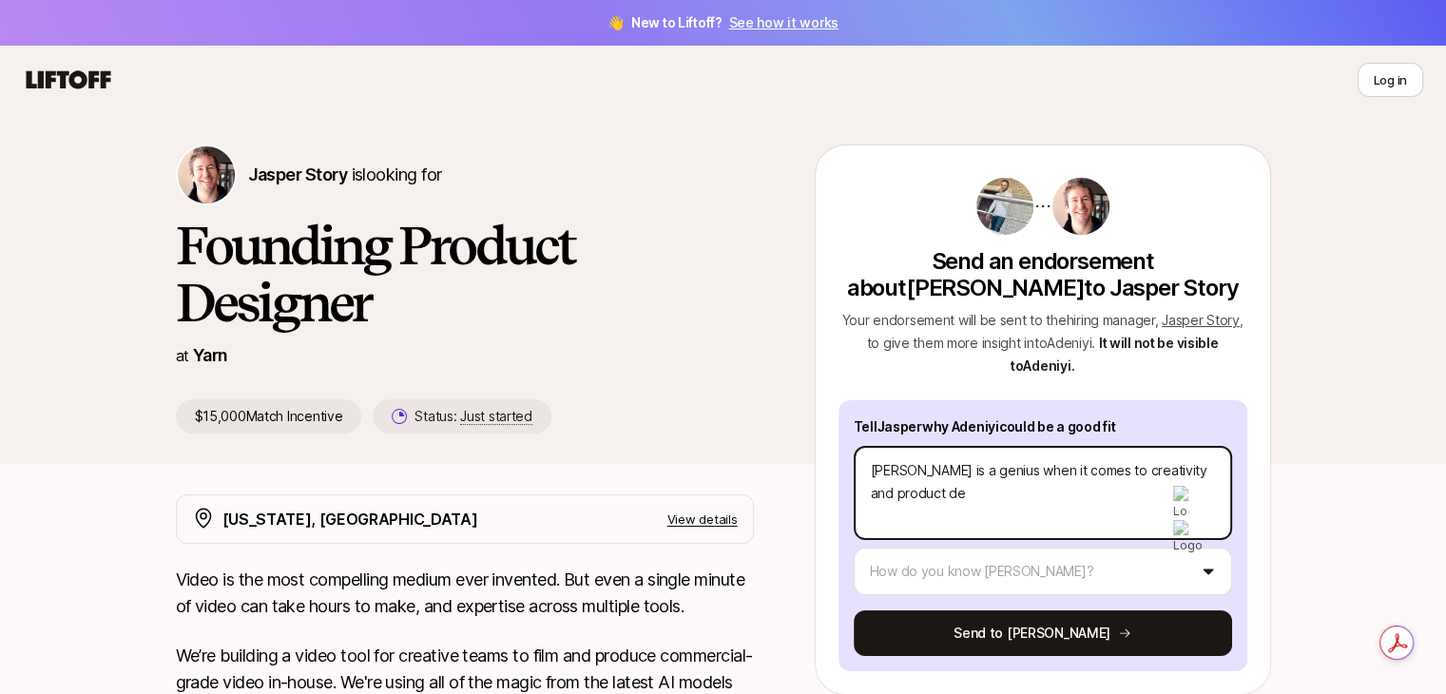
type textarea "x"
type textarea "[PERSON_NAME] is a genius when it comes to creativity and product desi"
type textarea "x"
type textarea "[PERSON_NAME] is a genius when it comes to creativity and product desig"
type textarea "x"
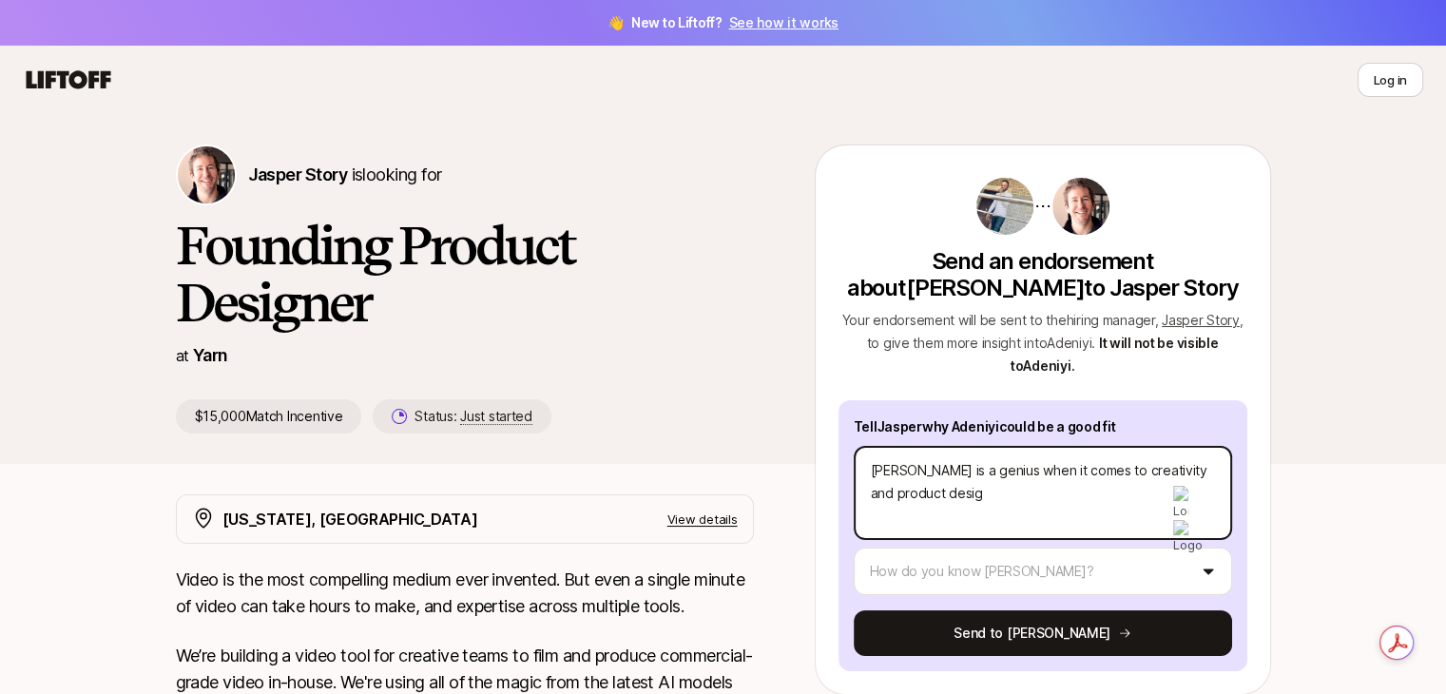
type textarea "[PERSON_NAME] is a genius when it comes to creativity and product design"
type textarea "x"
type textarea "[PERSON_NAME] is a genius when it comes to creativity and product design."
type textarea "x"
type textarea "[PERSON_NAME] is a genius when it comes to creativity and product design."
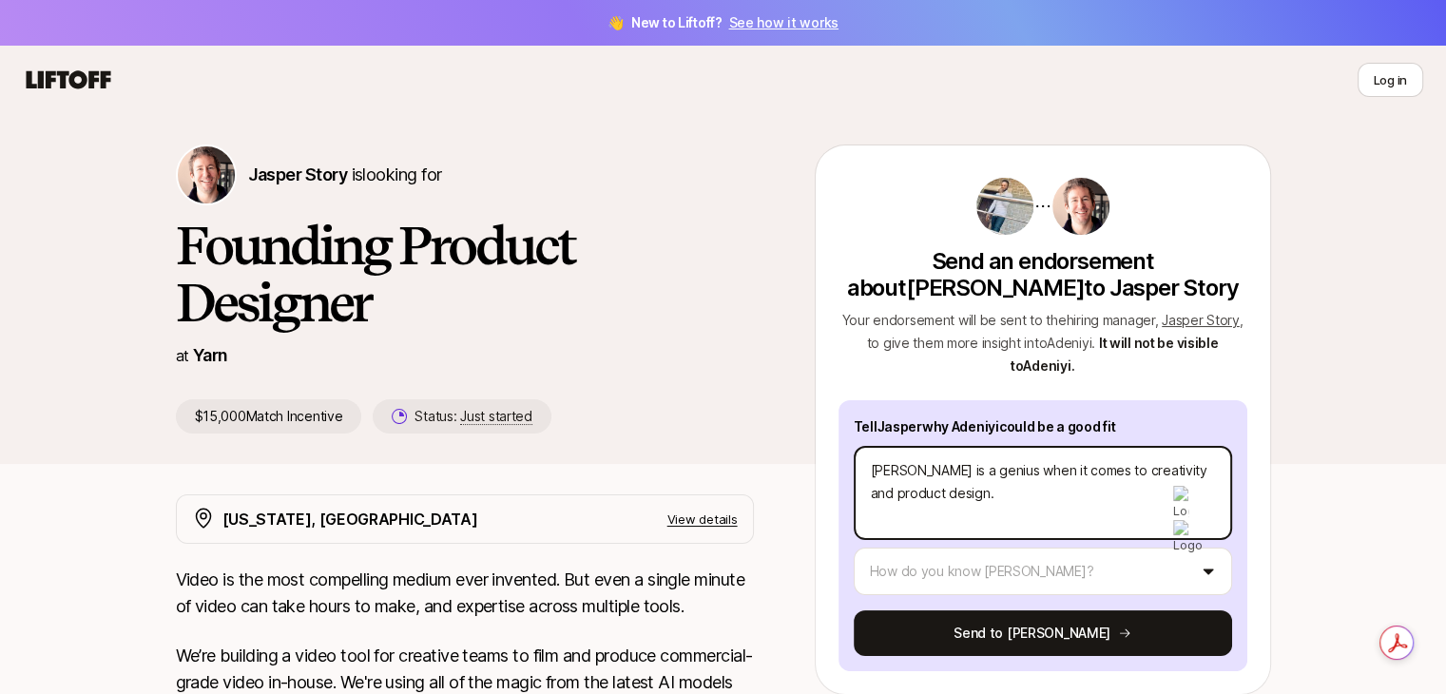
type textarea "x"
type textarea "[PERSON_NAME] is a genius when it comes to creativity and product design. J"
type textarea "x"
type textarea "[PERSON_NAME] is a genius when it comes to creativity and product design."
type textarea "x"
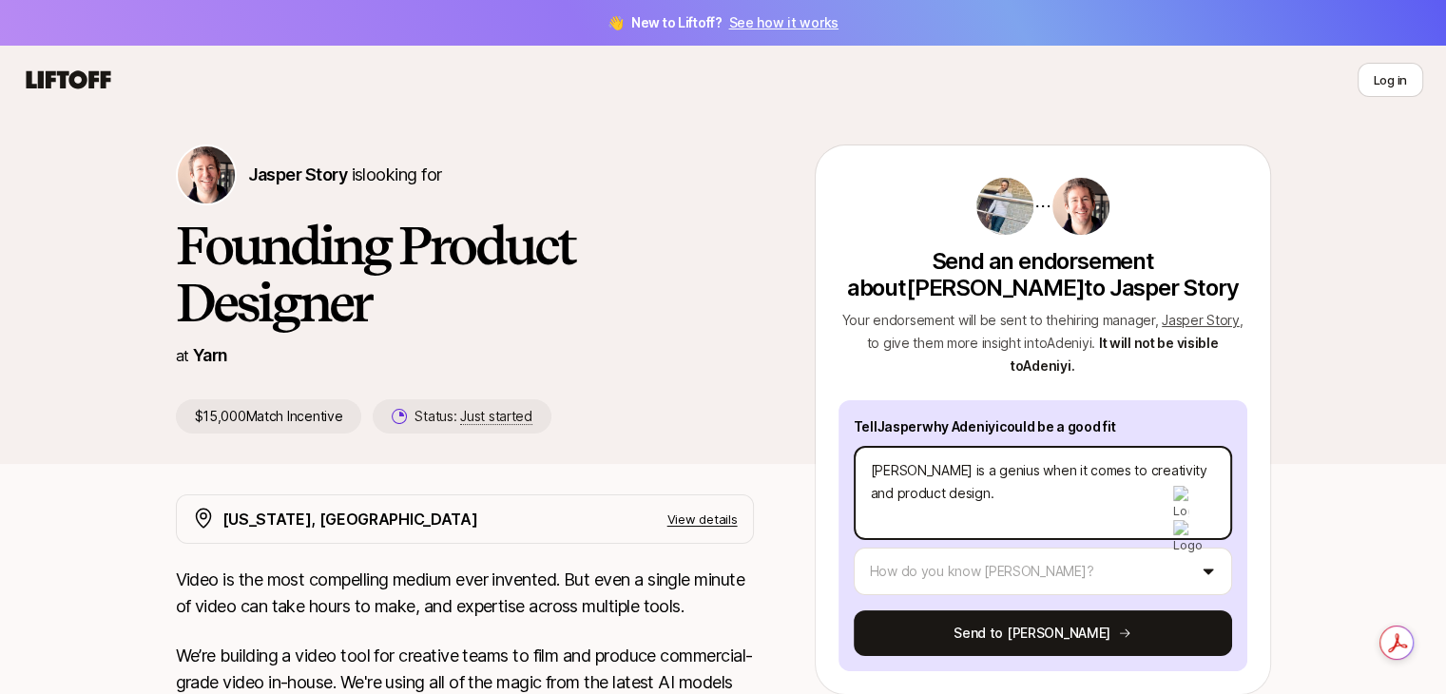
type textarea "[PERSON_NAME] is a genius when it comes to creativity and product design. H"
type textarea "x"
type textarea "[PERSON_NAME] is a genius when it comes to creativity and product design. He"
type textarea "x"
type textarea "[PERSON_NAME] is a genius when it comes to creativity and product design. He i"
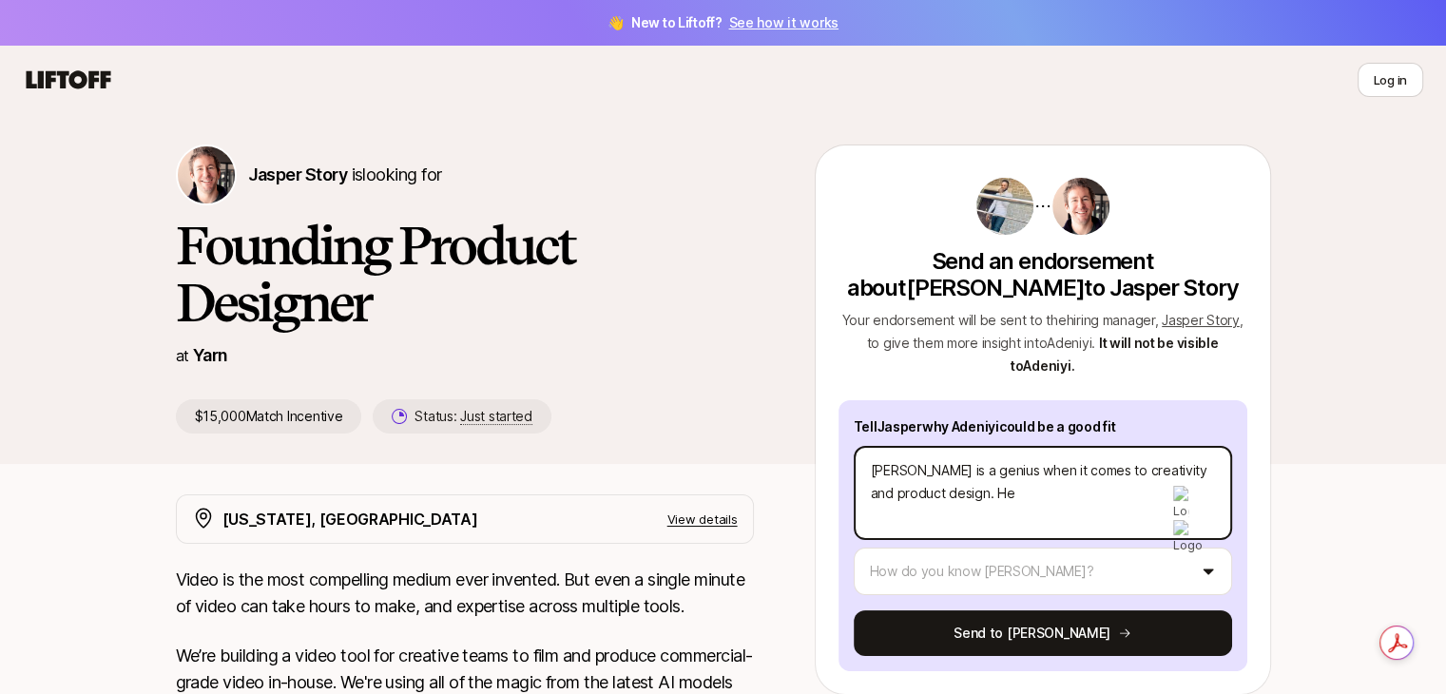
type textarea "x"
type textarea "[PERSON_NAME] is a genius when it comes to creativity and product design. He is"
type textarea "x"
type textarea "[PERSON_NAME] is a genius when it comes to creativity and product design. He is"
type textarea "x"
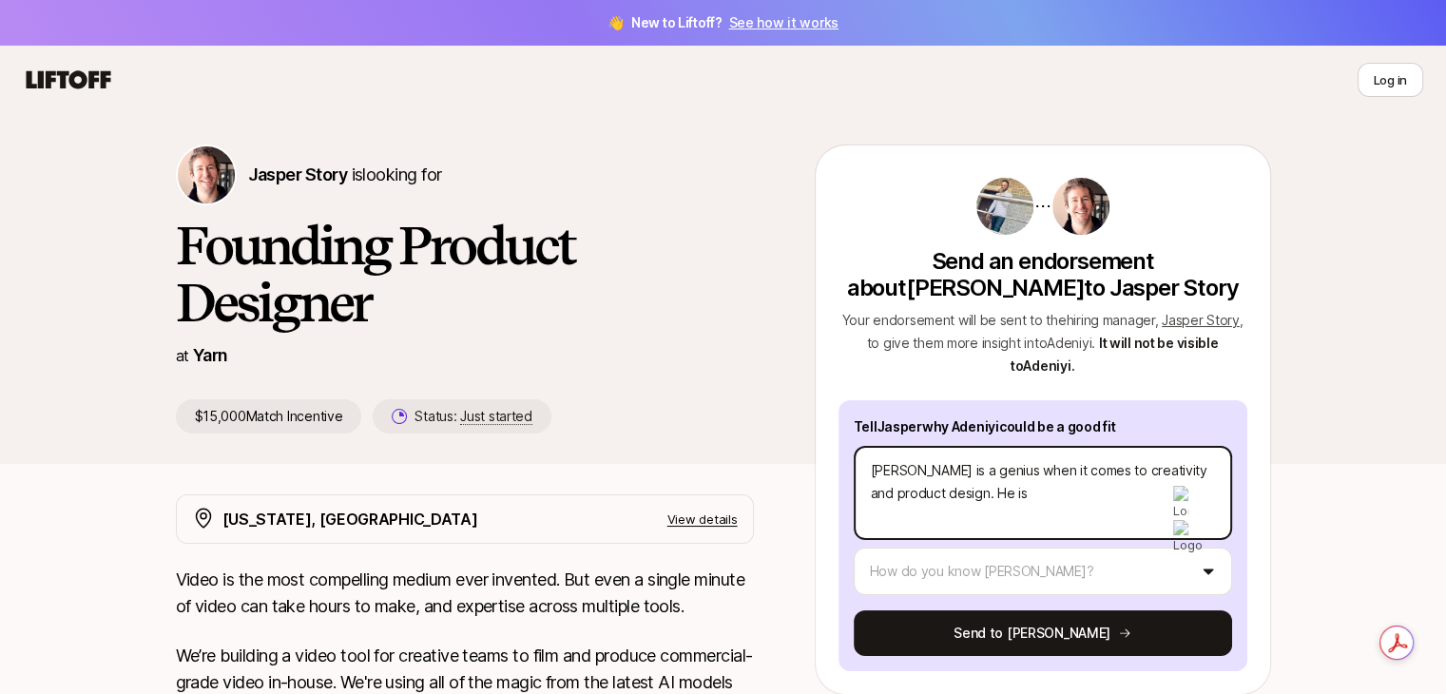
type textarea "[PERSON_NAME] is a genius when it comes to creativity and product design. He is…"
type textarea "x"
type textarea "[PERSON_NAME] is a genius when it comes to creativity and product design. He is…"
type textarea "x"
type textarea "[PERSON_NAME] is a genius when it comes to creativity and product design. He is…"
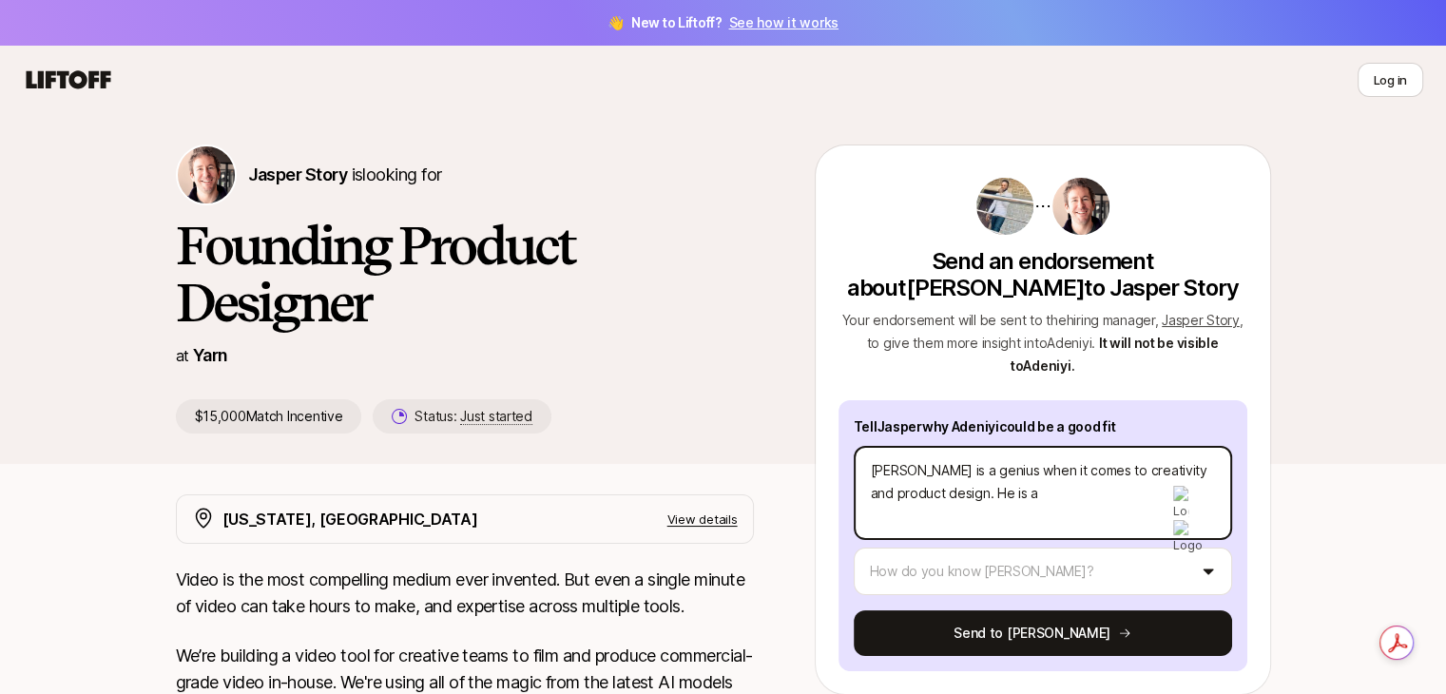
type textarea "x"
type textarea "[PERSON_NAME] is a genius when it comes to creativity and product design. He is…"
type textarea "x"
type textarea "[PERSON_NAME] is a genius when it comes to creativity and product design. He is…"
type textarea "x"
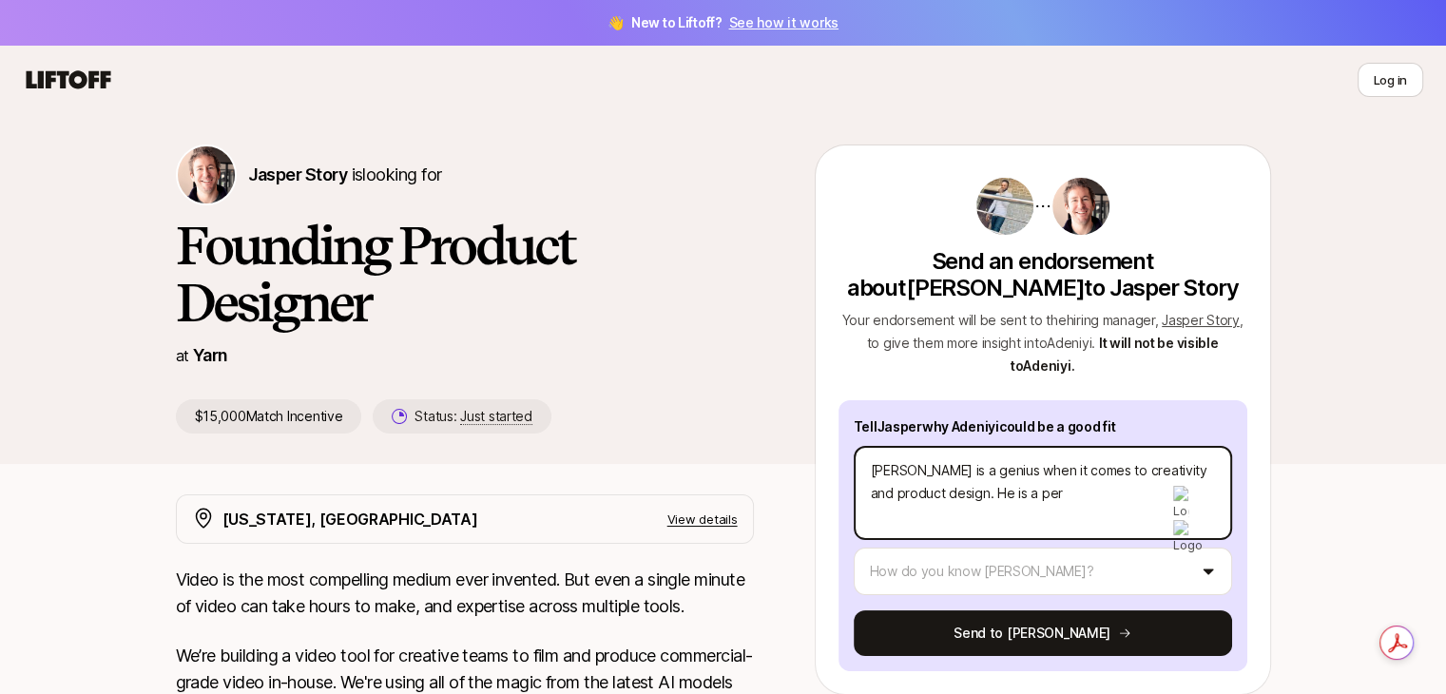
type textarea "[PERSON_NAME] is a genius when it comes to creativity and product design. He is…"
type textarea "x"
type textarea "[PERSON_NAME] is a genius when it comes to creativity and product design. He is…"
type textarea "x"
type textarea "[PERSON_NAME] is a genius when it comes to creativity and product design. He is…"
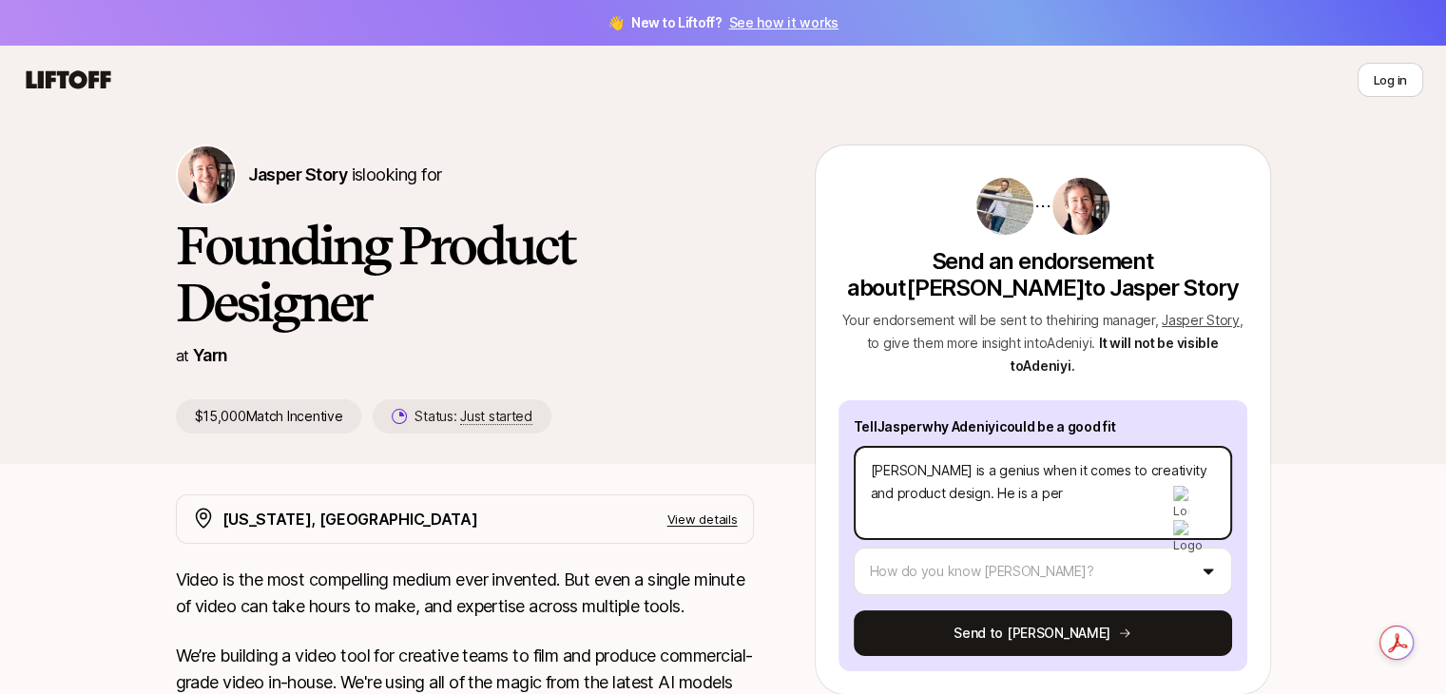
type textarea "x"
type textarea "[PERSON_NAME] is a genius when it comes to creativity and product design. He is…"
type textarea "x"
type textarea "[PERSON_NAME] is a genius when it comes to creativity and product design. He is…"
type textarea "x"
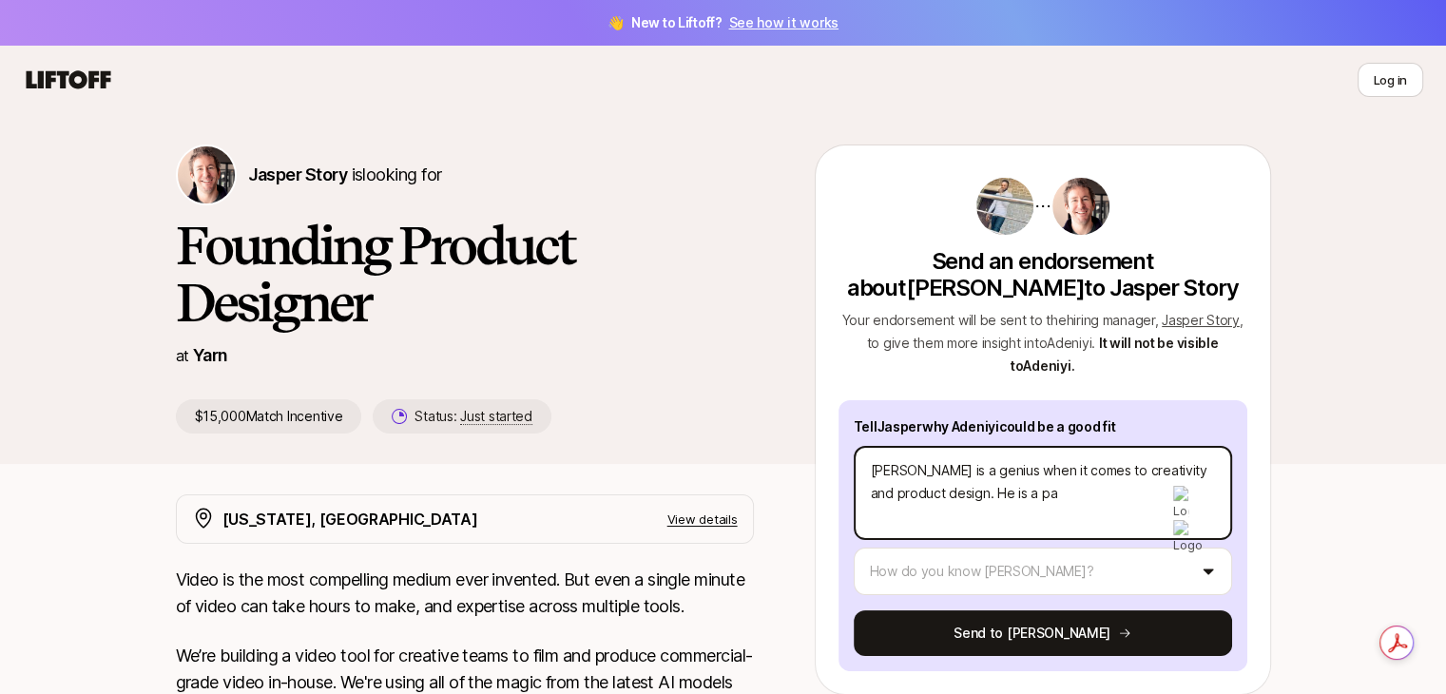
type textarea "[PERSON_NAME] is a genius when it comes to creativity and product design. He is…"
type textarea "x"
type textarea "[PERSON_NAME] is a genius when it comes to creativity and product design. He is…"
type textarea "x"
type textarea "[PERSON_NAME] is a genius when it comes to creativity and product design. He is…"
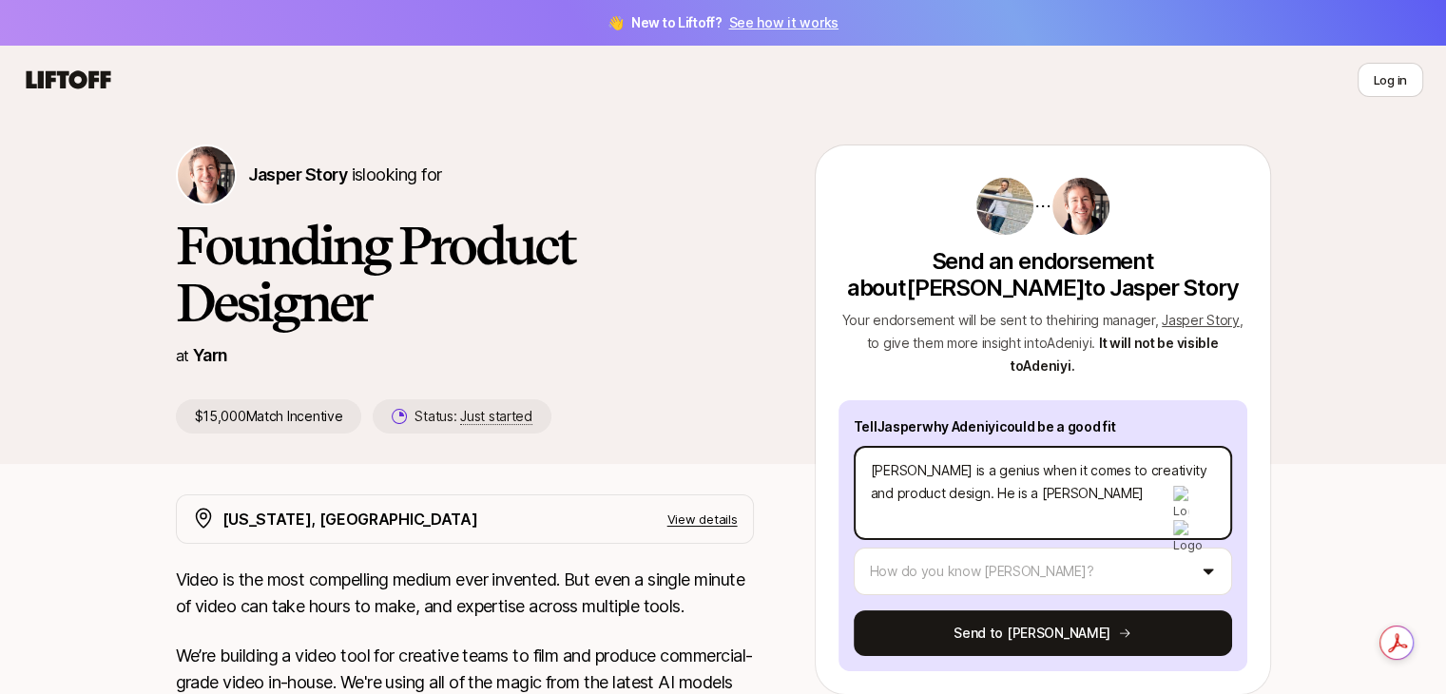
type textarea "x"
type textarea "[PERSON_NAME] is a genius when it comes to creativity and product design. He is…"
type textarea "x"
type textarea "[PERSON_NAME] is a genius when it comes to creativity and product design. He is…"
type textarea "x"
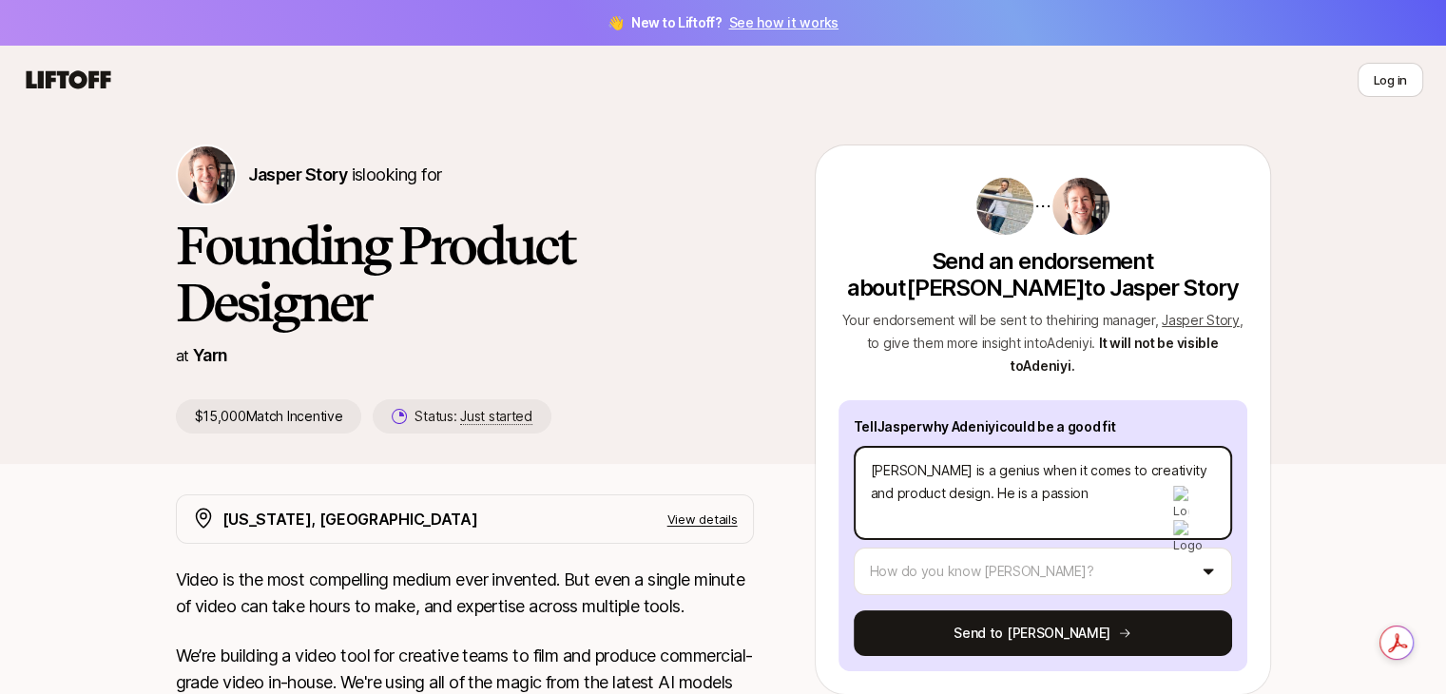
type textarea "[PERSON_NAME] is a genius when it comes to creativity and product design. He is…"
type textarea "x"
type textarea "[PERSON_NAME] is a genius when it comes to creativity and product design. He is…"
type textarea "x"
type textarea "[PERSON_NAME] is a genius when it comes to creativity and product design. He is…"
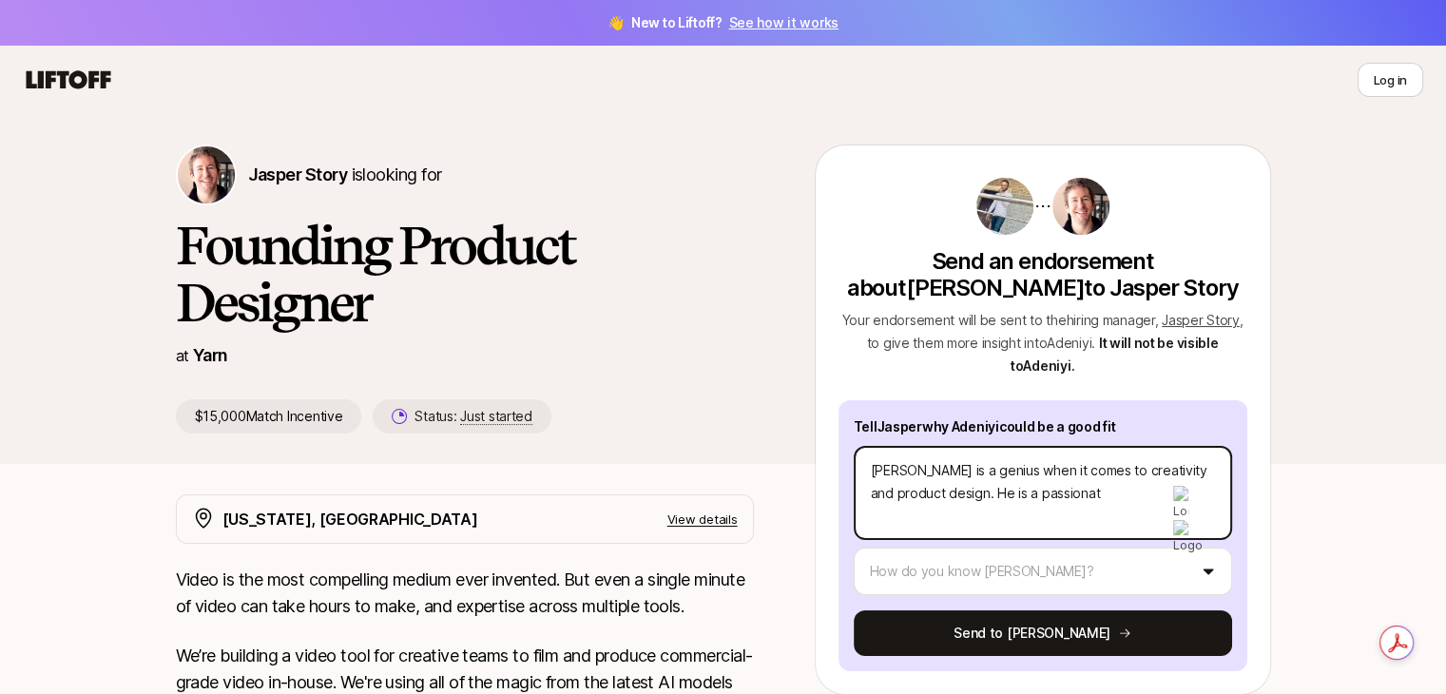
type textarea "x"
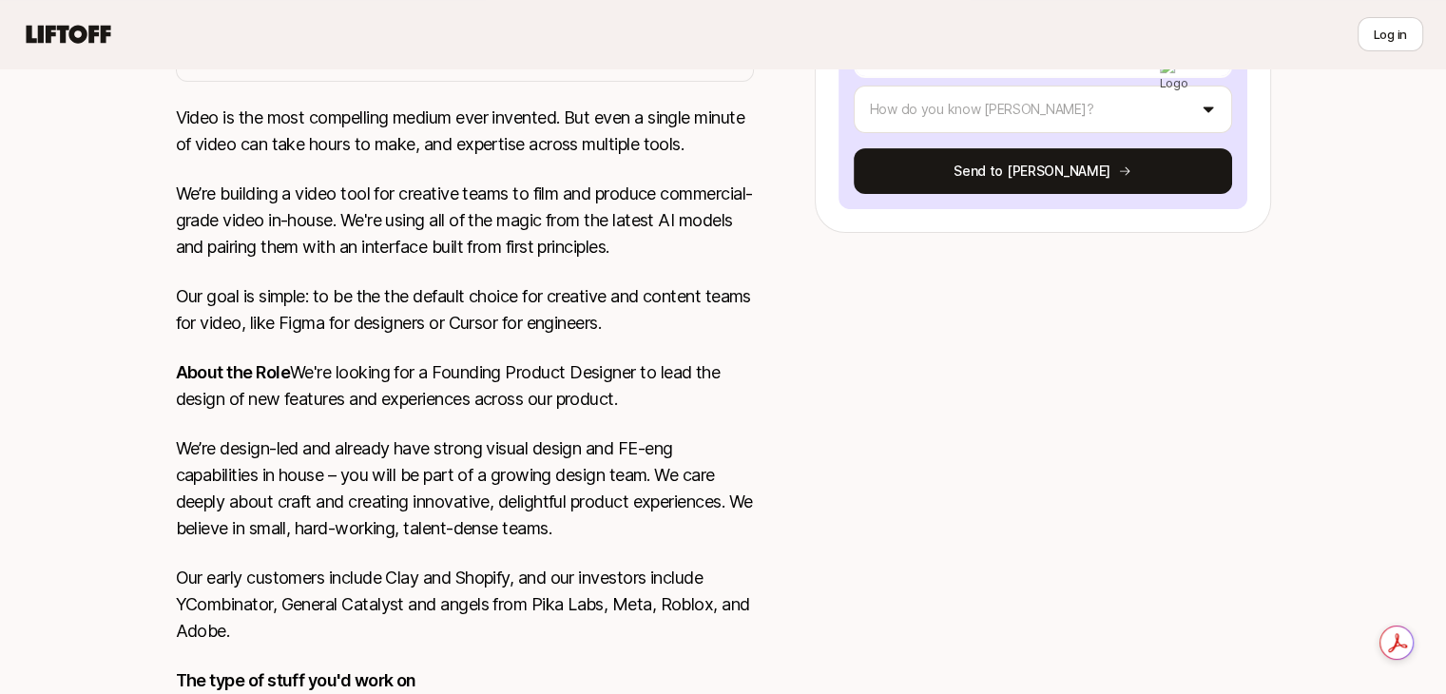
scroll to position [464, 0]
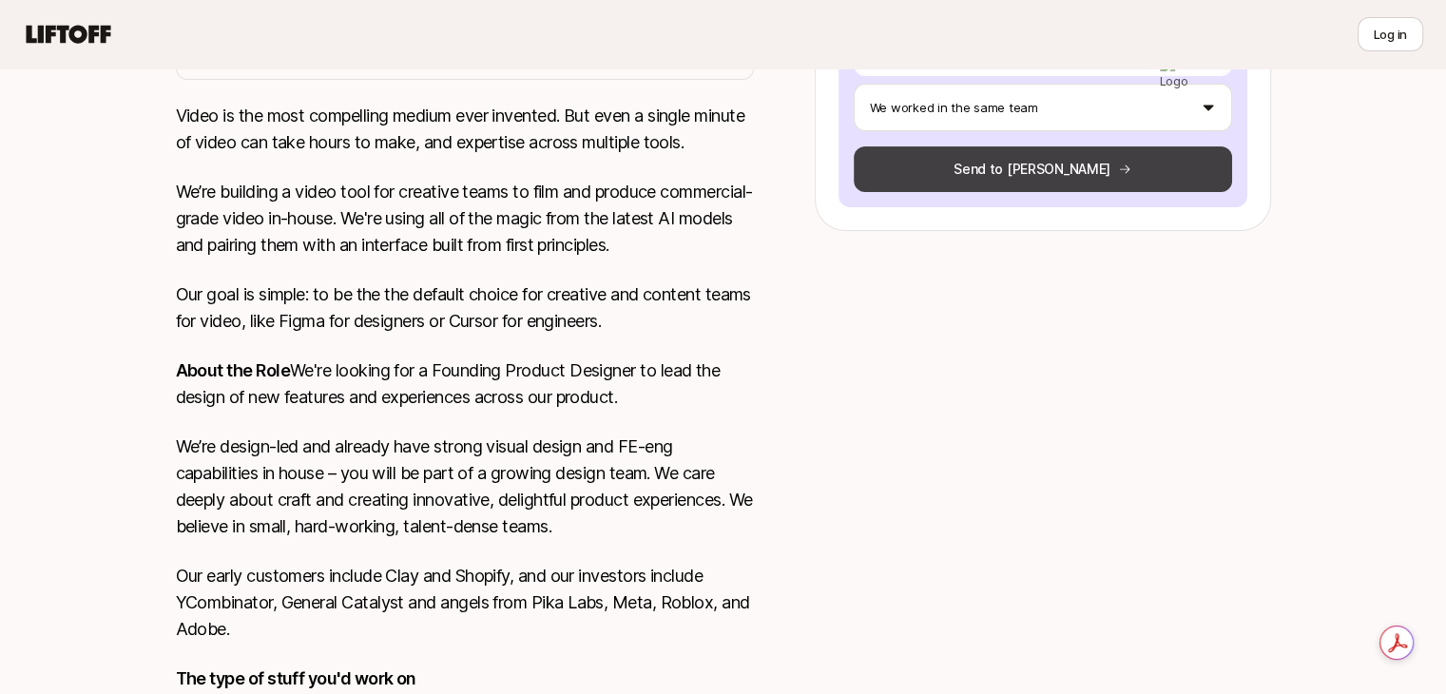
click at [1029, 166] on button "Send to [PERSON_NAME]" at bounding box center [1043, 169] width 378 height 46
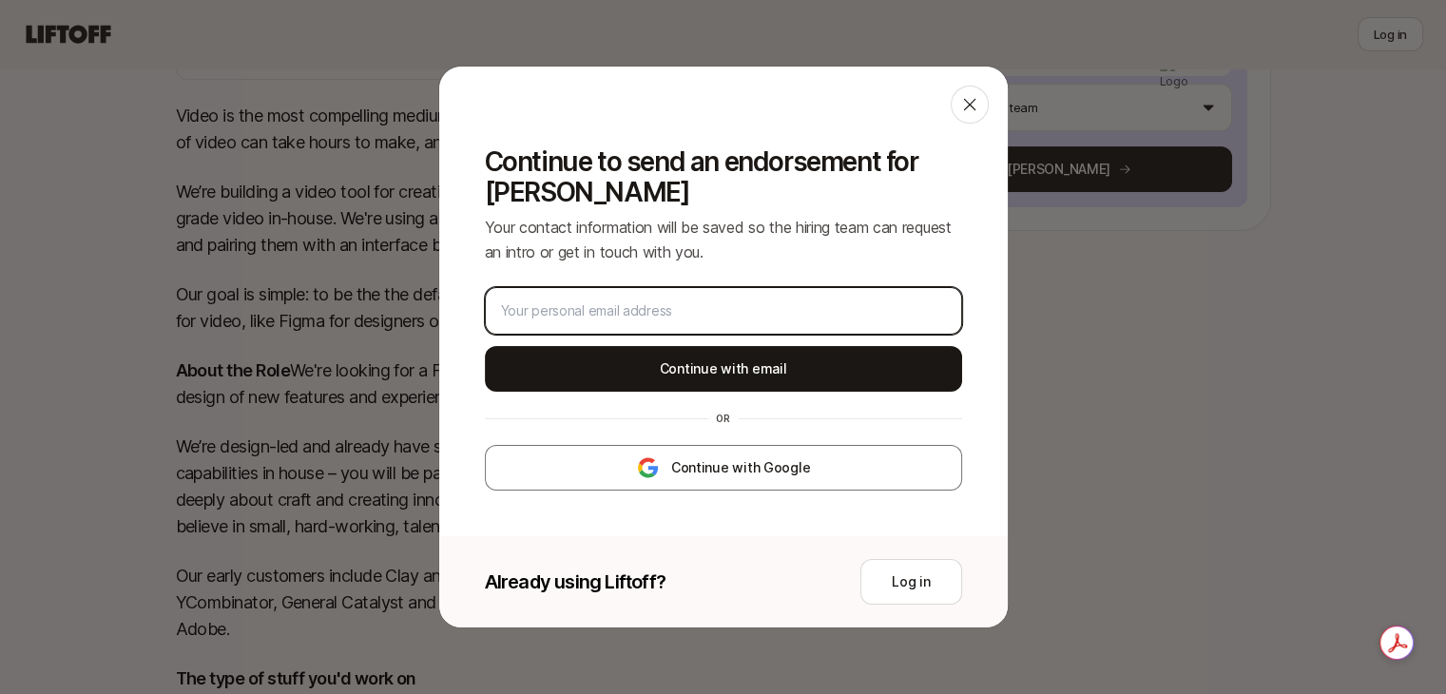
click at [656, 318] on input "email" at bounding box center [723, 311] width 445 height 23
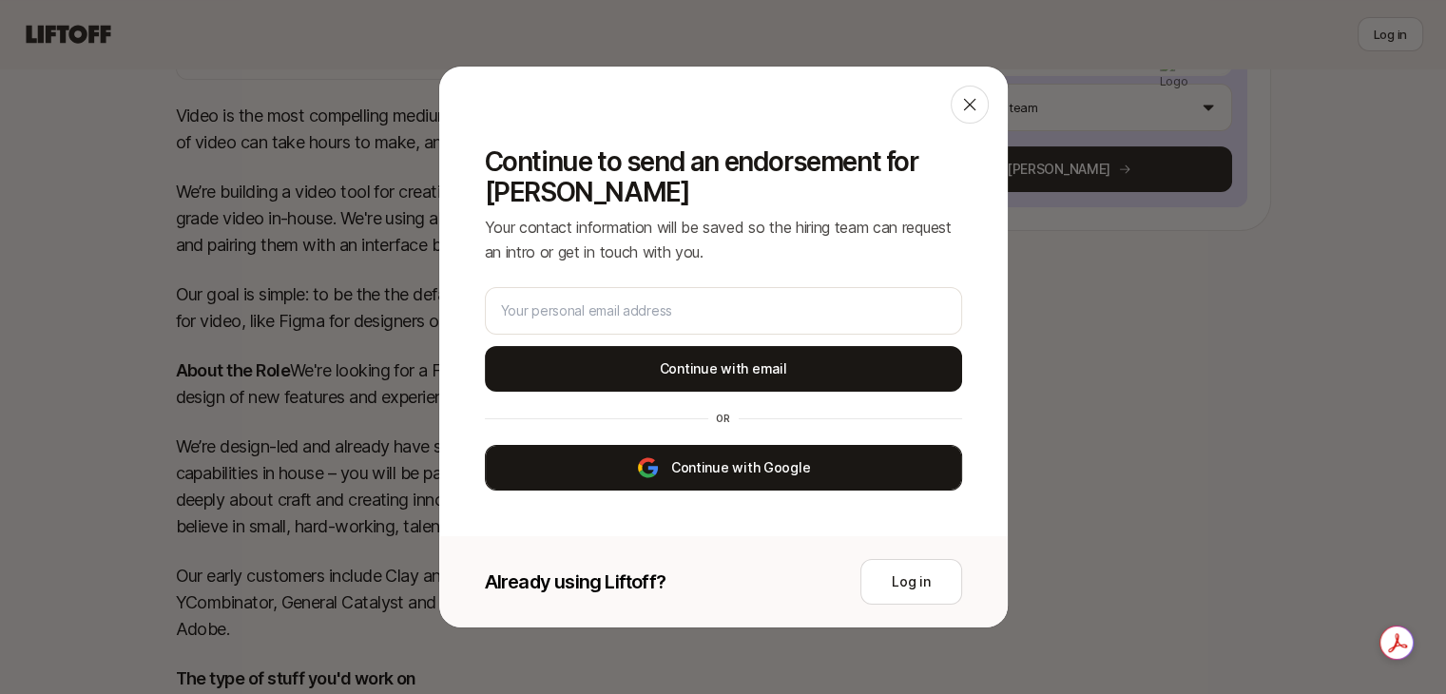
click at [706, 466] on button "Continue with Google" at bounding box center [723, 468] width 477 height 46
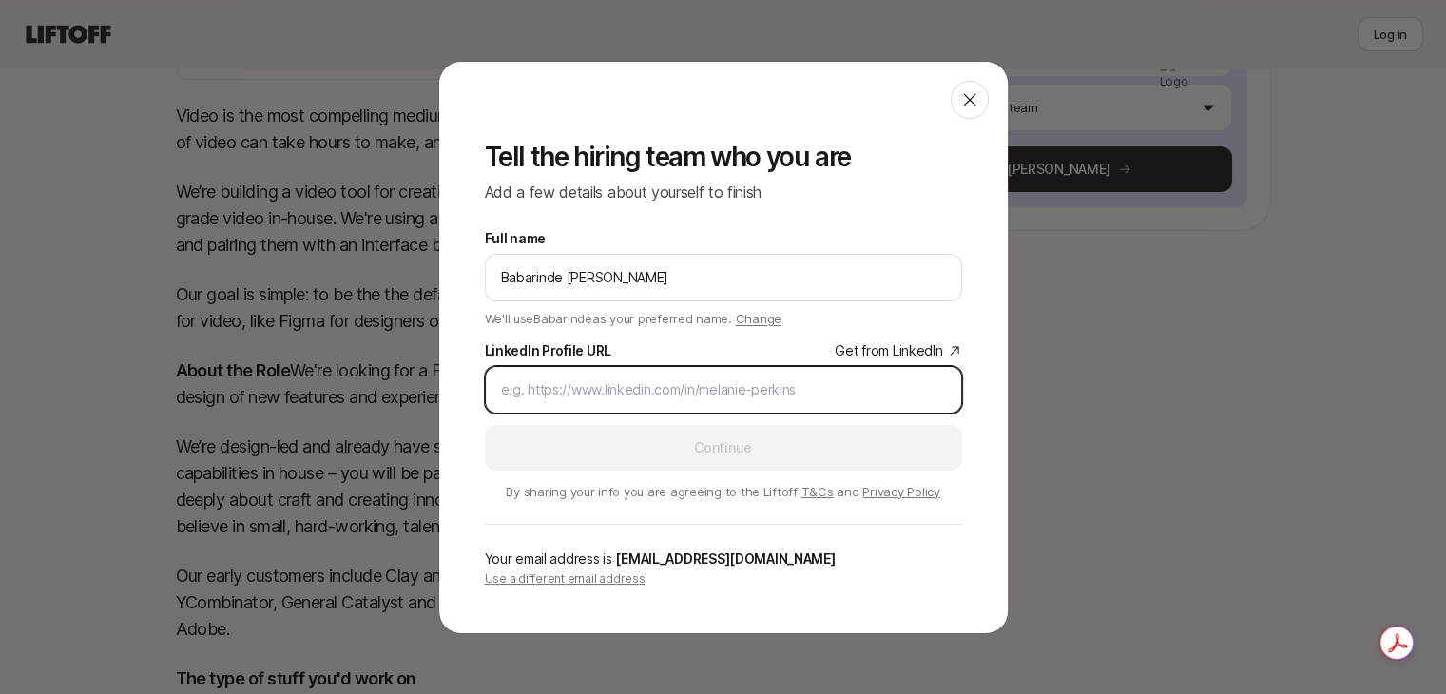
click at [657, 392] on input "LinkedIn Profile URL Get from LinkedIn" at bounding box center [723, 389] width 445 height 23
paste input "[DOMAIN_NAME][URL][PERSON_NAME]"
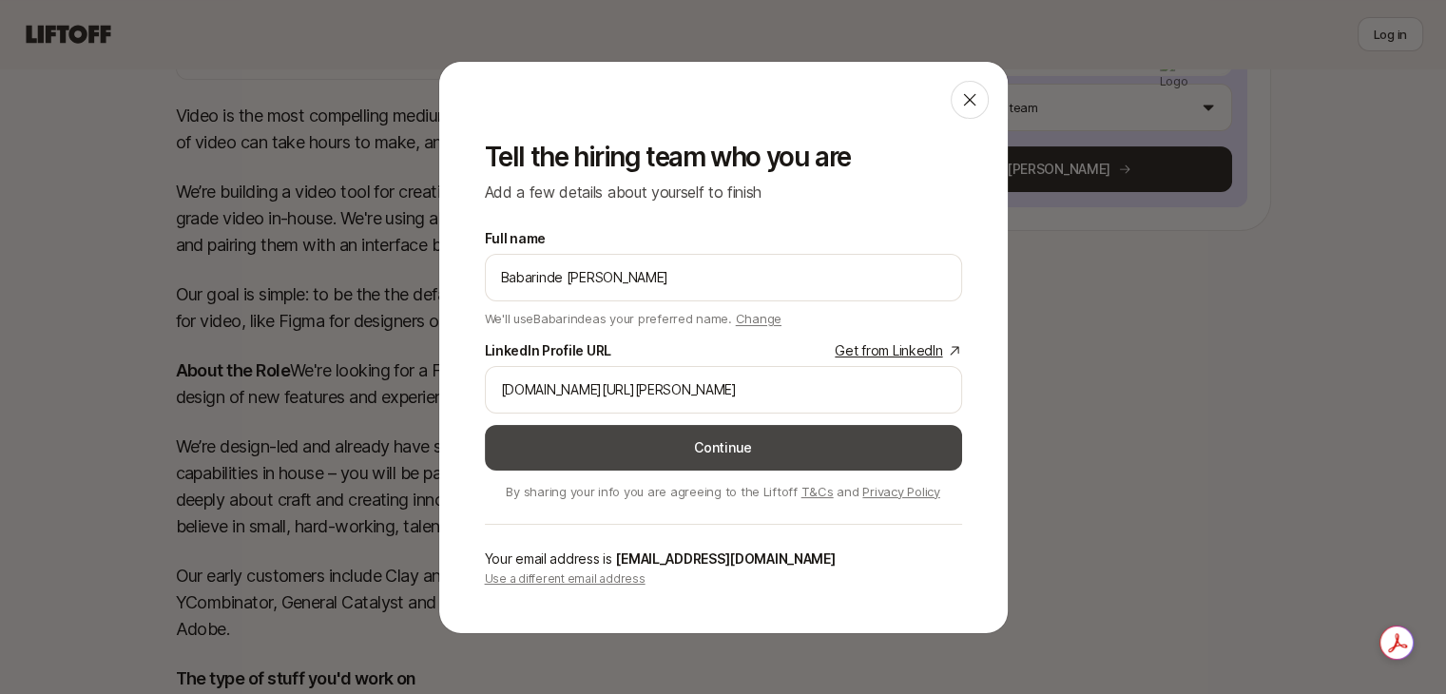
click at [674, 450] on button "Continue" at bounding box center [723, 448] width 477 height 46
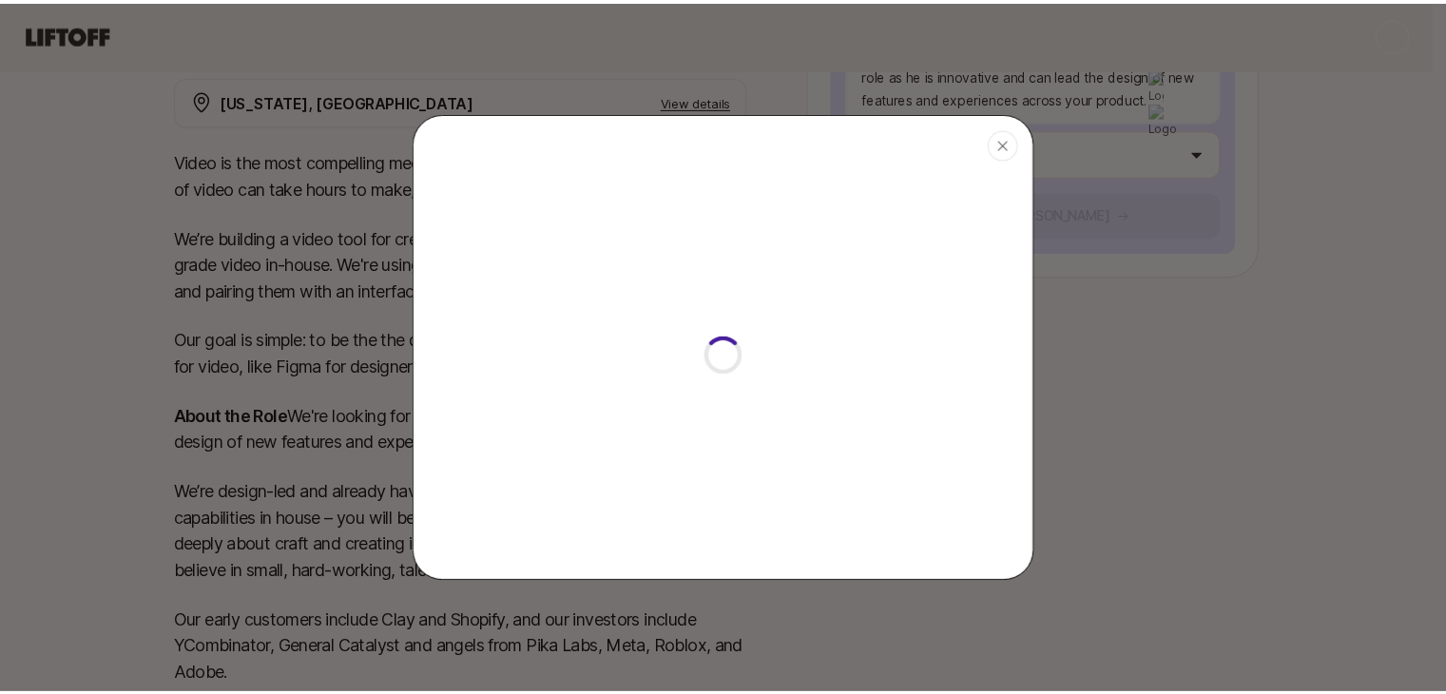
scroll to position [464, 0]
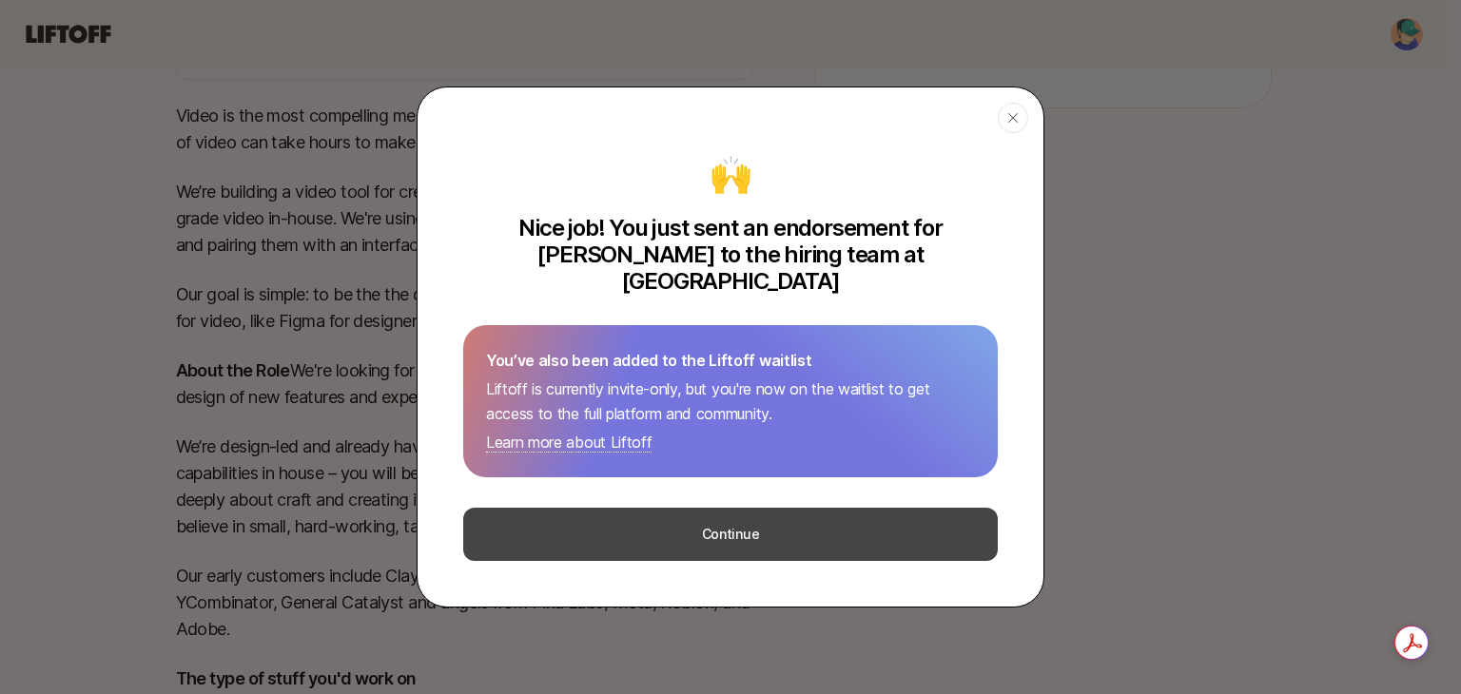
click at [728, 524] on button "Continue" at bounding box center [730, 534] width 534 height 53
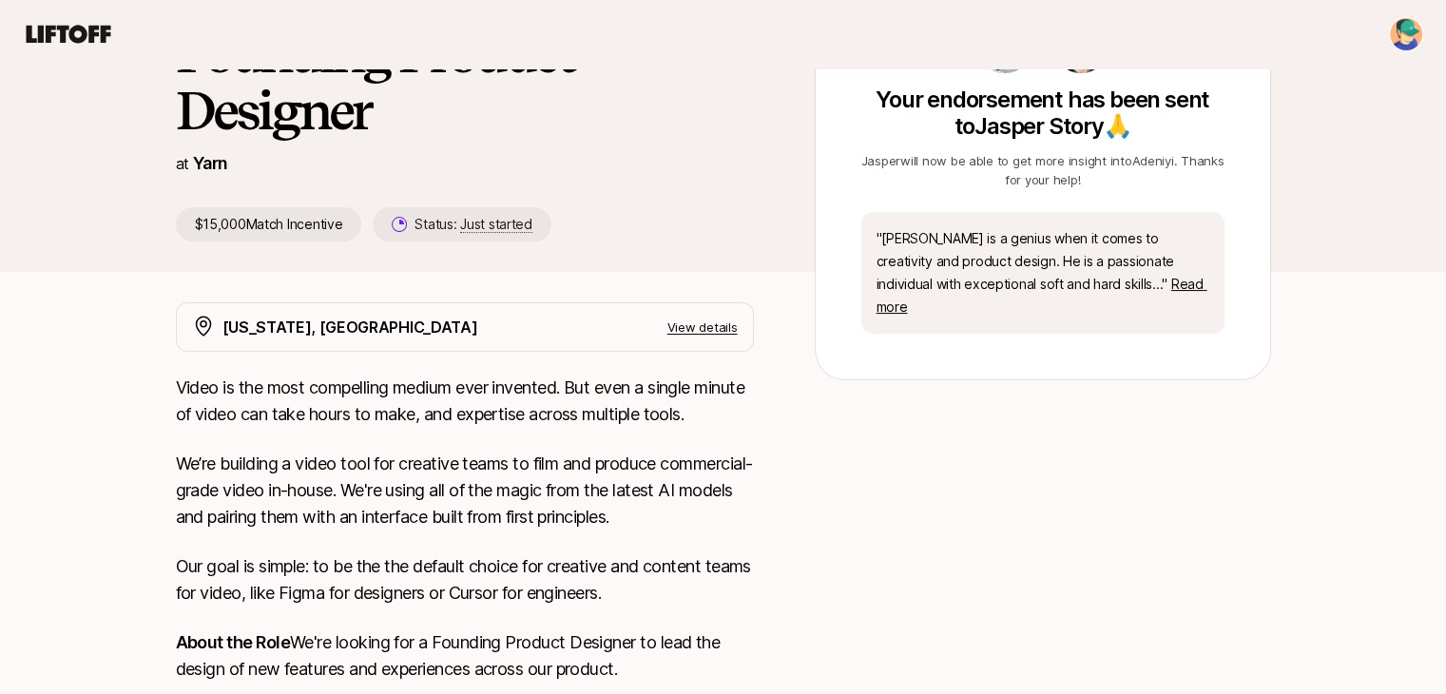
scroll to position [0, 0]
